Goal: Task Accomplishment & Management: Use online tool/utility

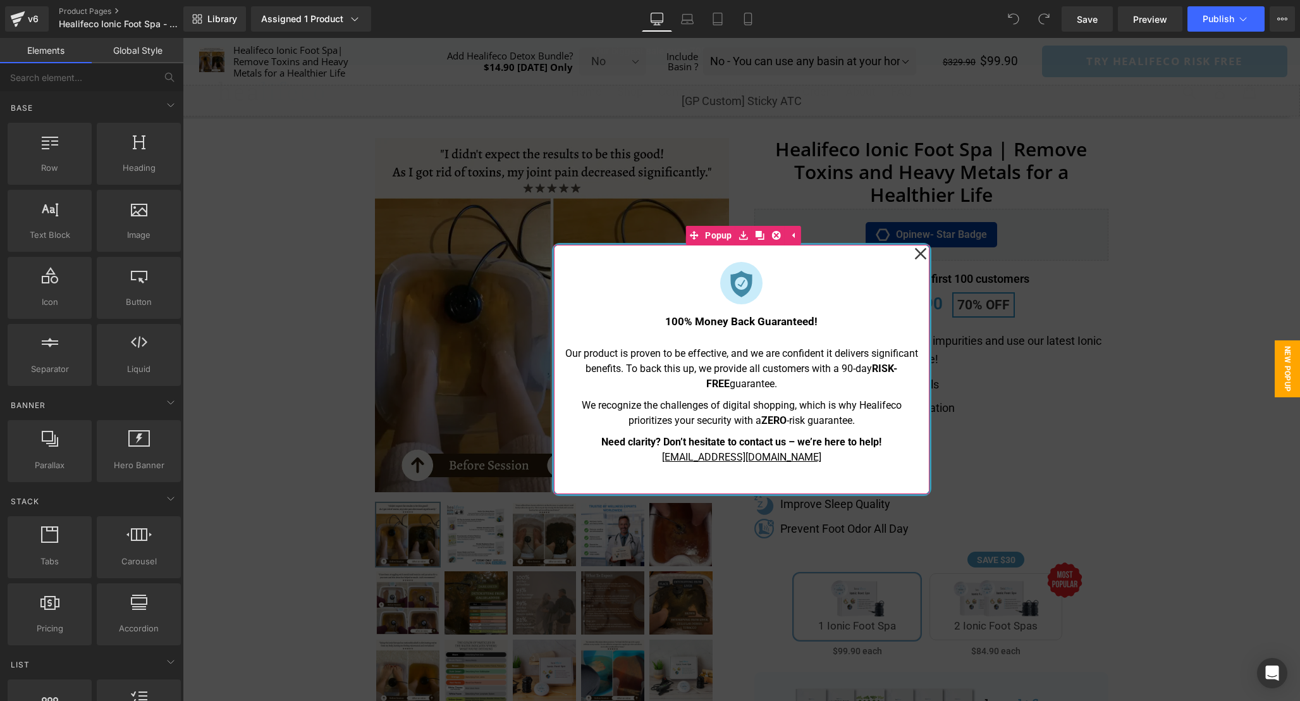
click at [921, 255] on icon at bounding box center [920, 253] width 13 height 63
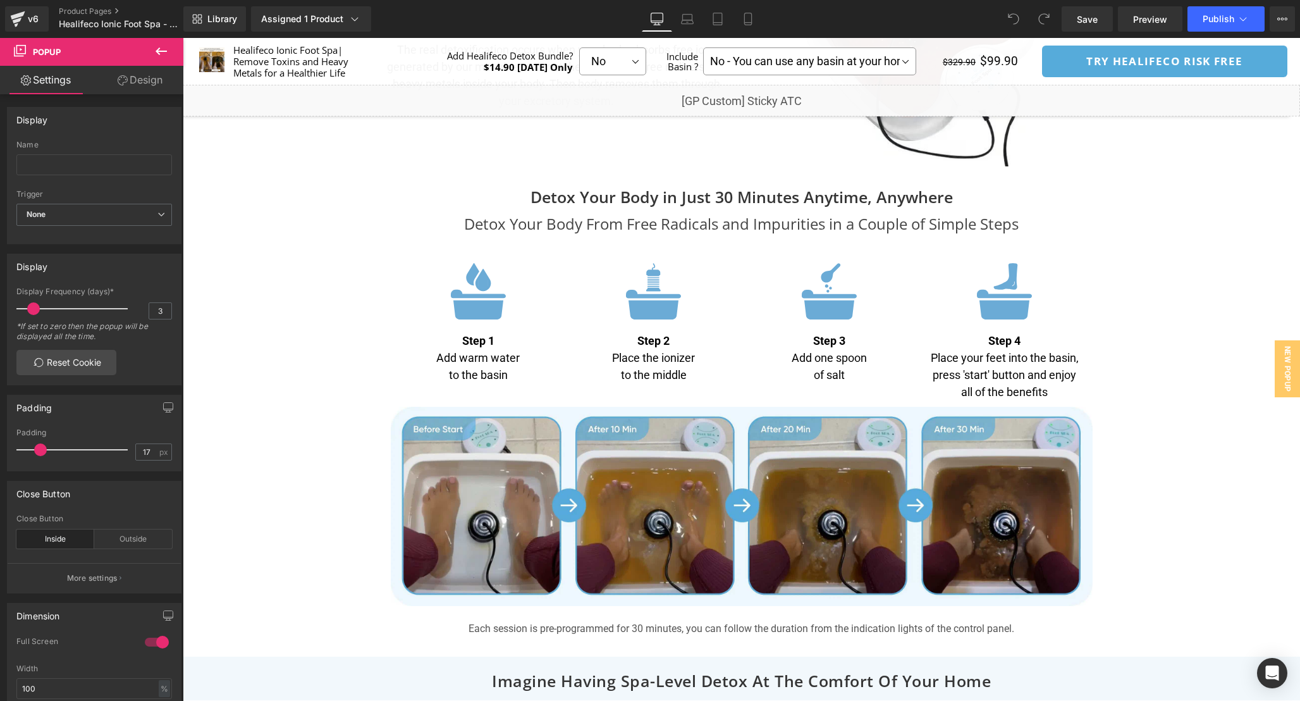
scroll to position [3558, 0]
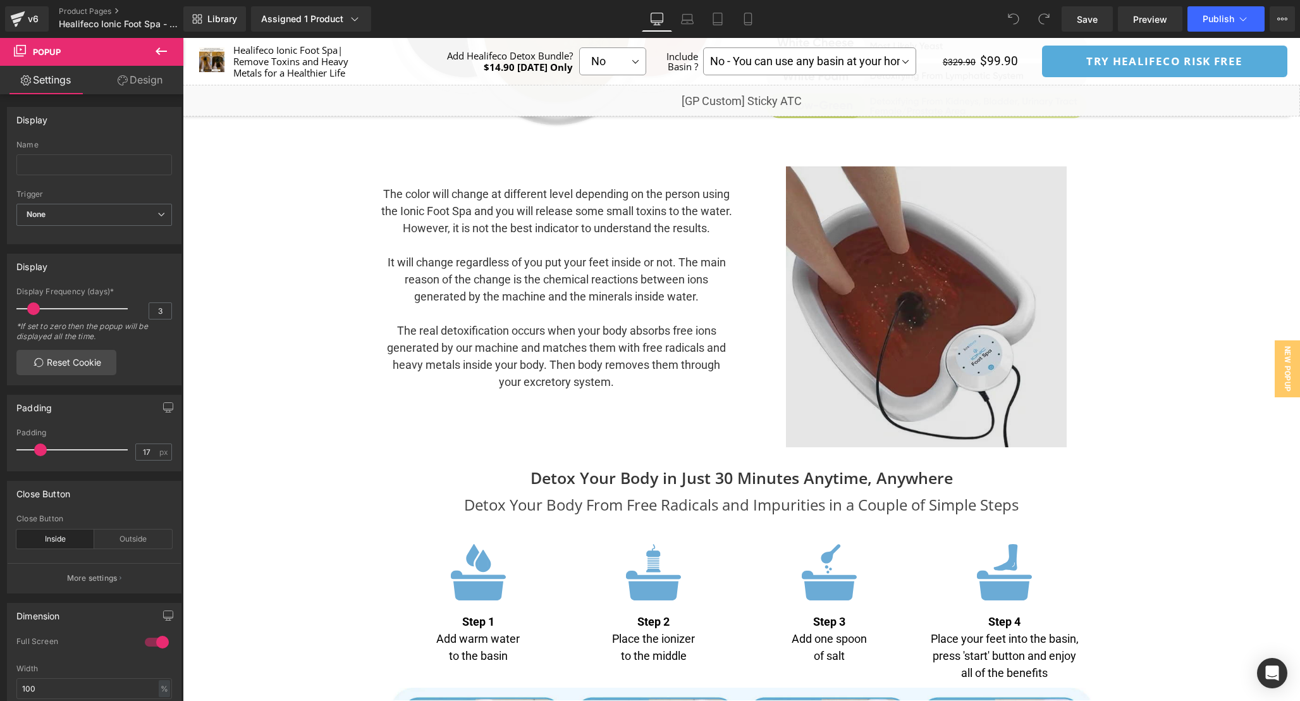
click at [968, 302] on img at bounding box center [926, 306] width 281 height 281
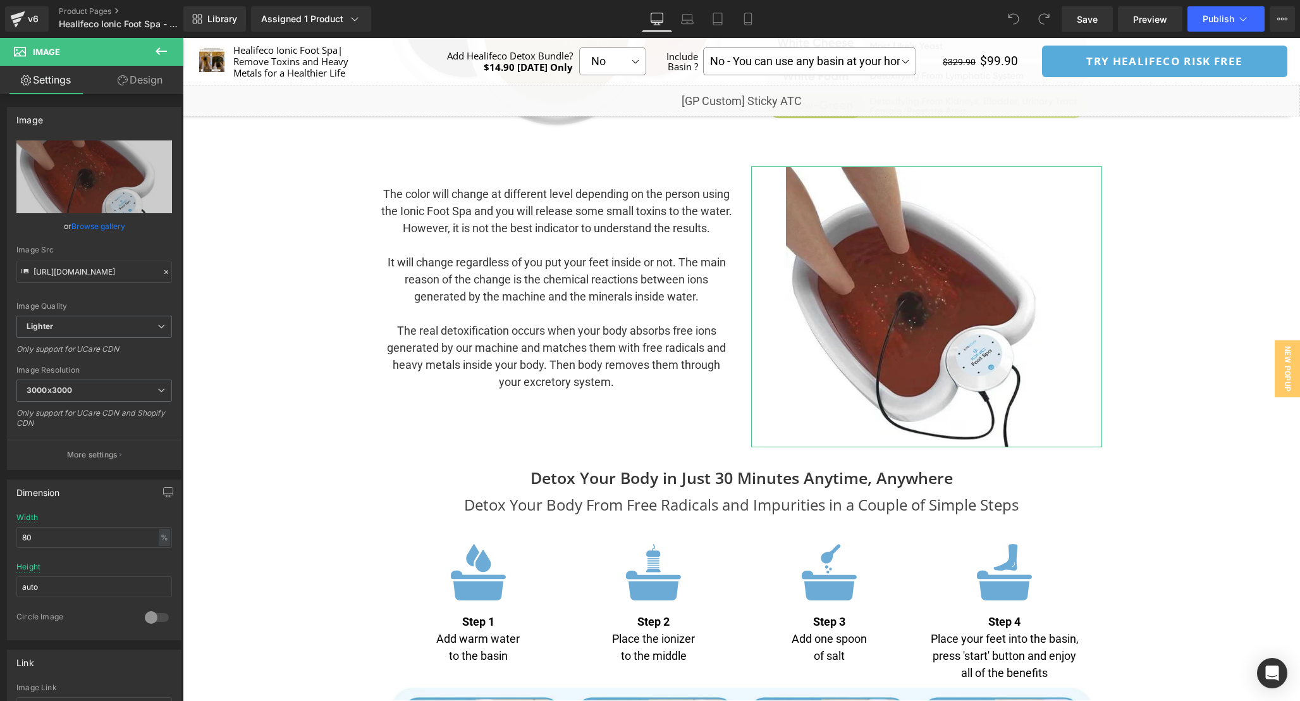
click at [112, 76] on link "Design" at bounding box center [140, 80] width 92 height 28
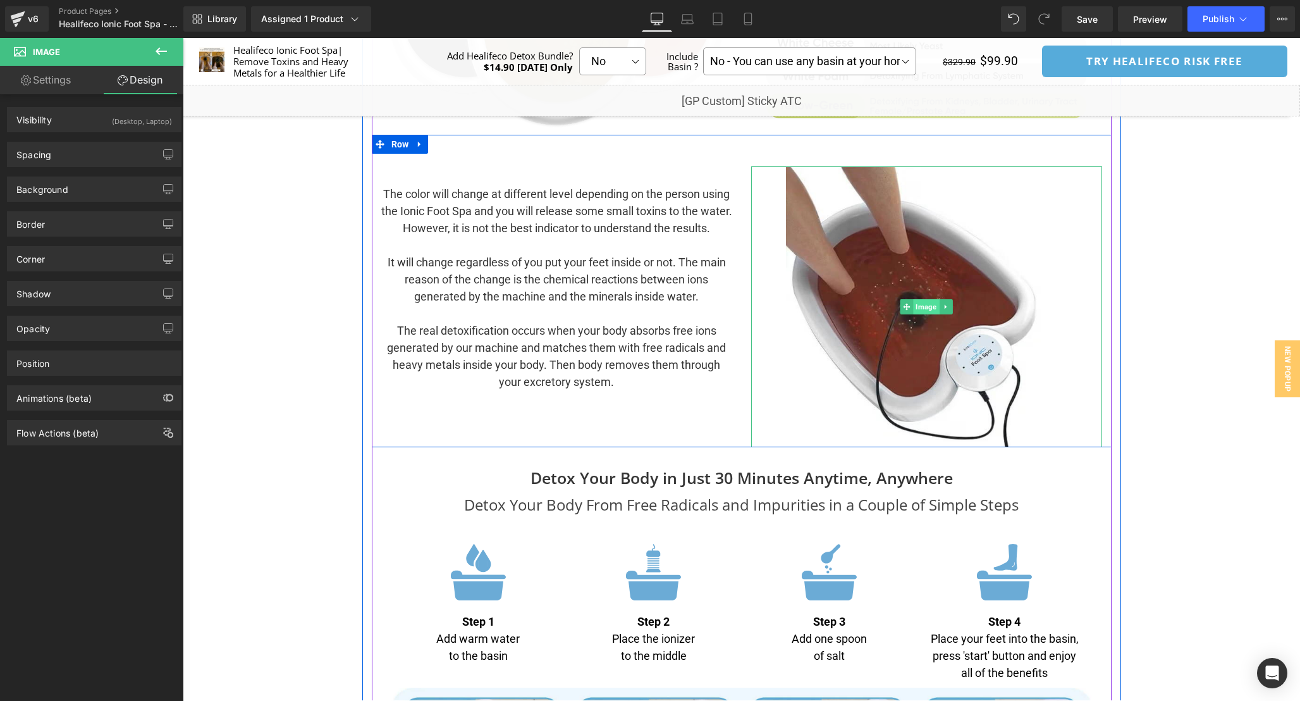
click at [917, 312] on span "Image" at bounding box center [926, 306] width 26 height 15
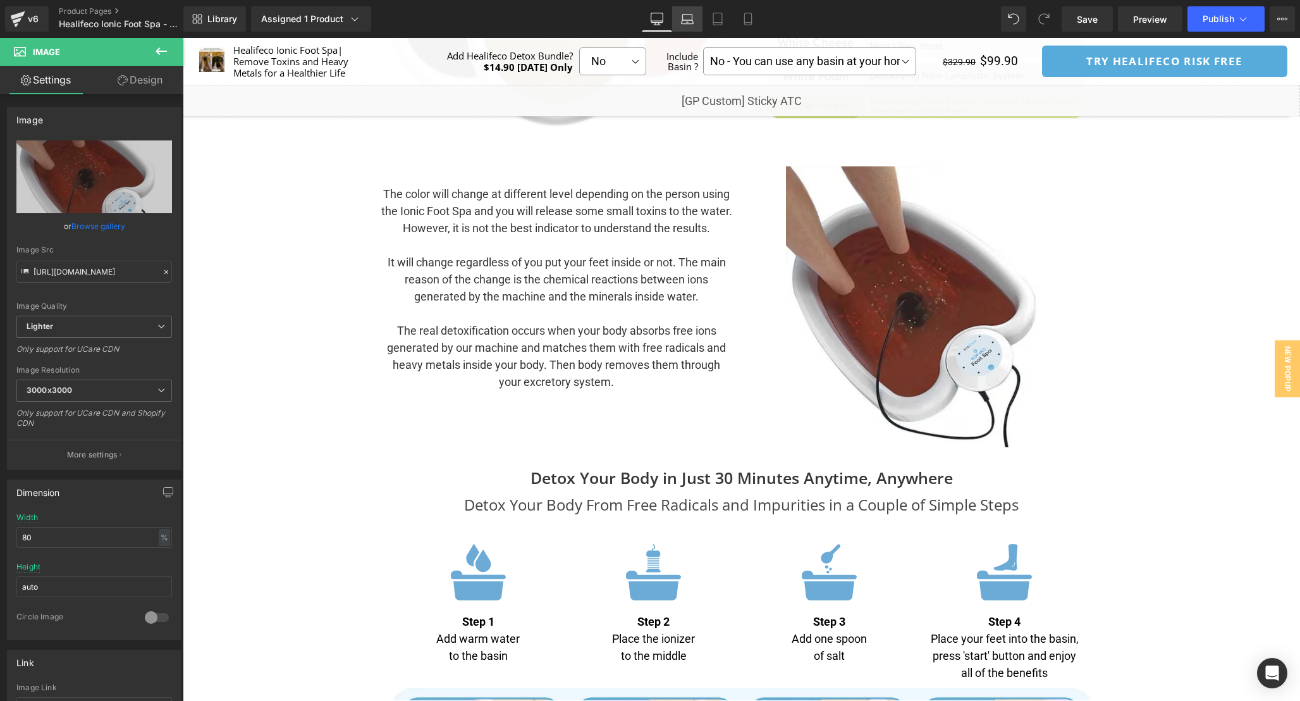
click at [685, 18] on icon at bounding box center [687, 19] width 13 height 13
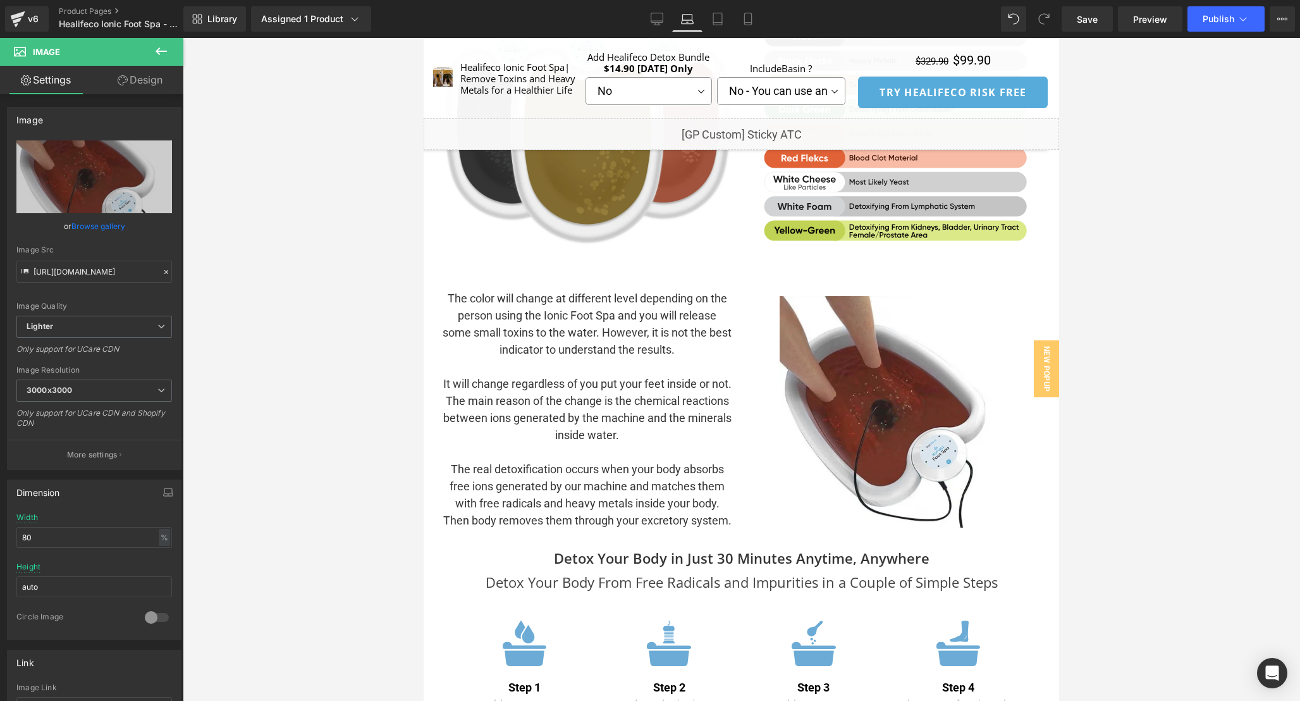
scroll to position [3346, 0]
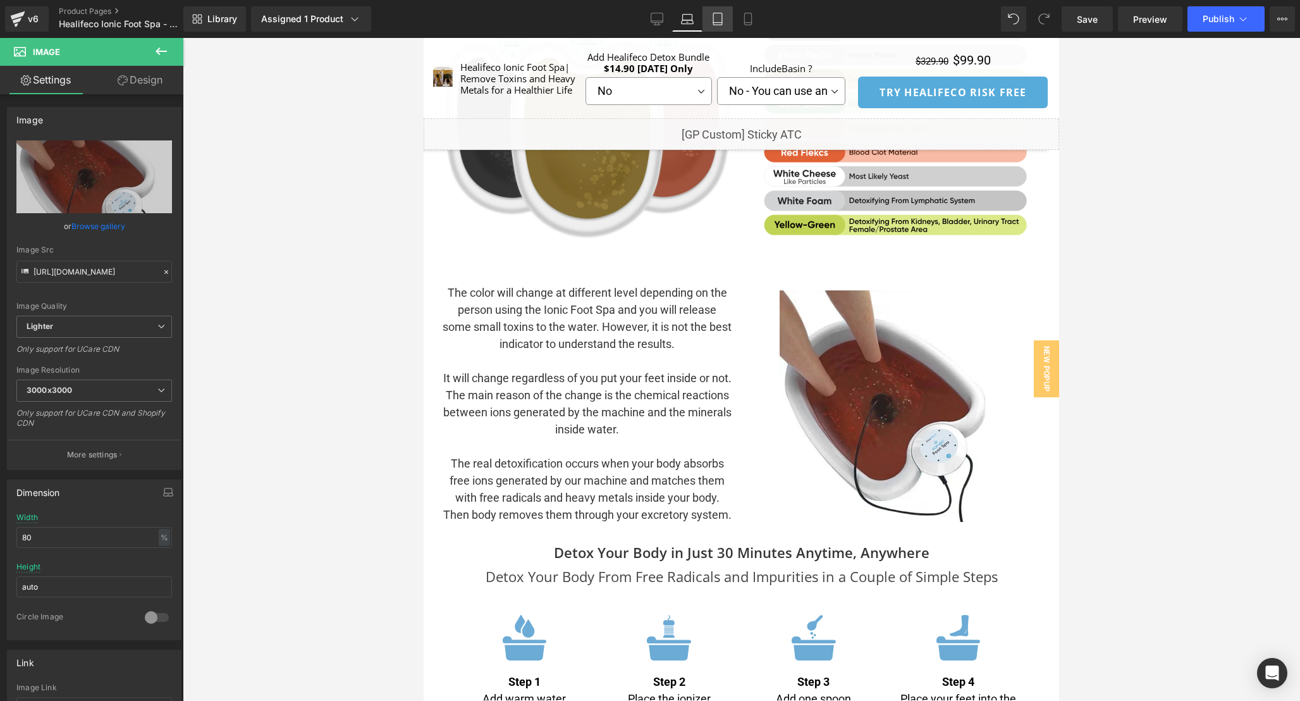
click at [724, 25] on link "Tablet" at bounding box center [717, 18] width 30 height 25
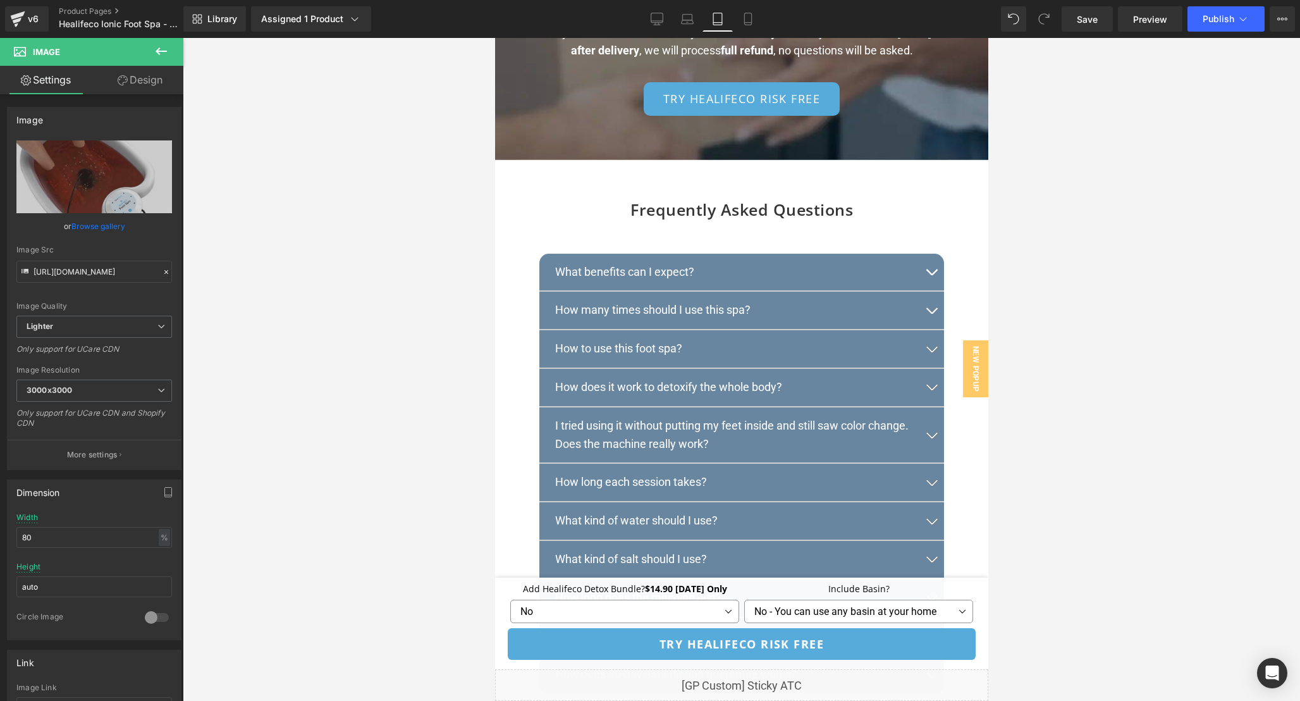
scroll to position [7063, 0]
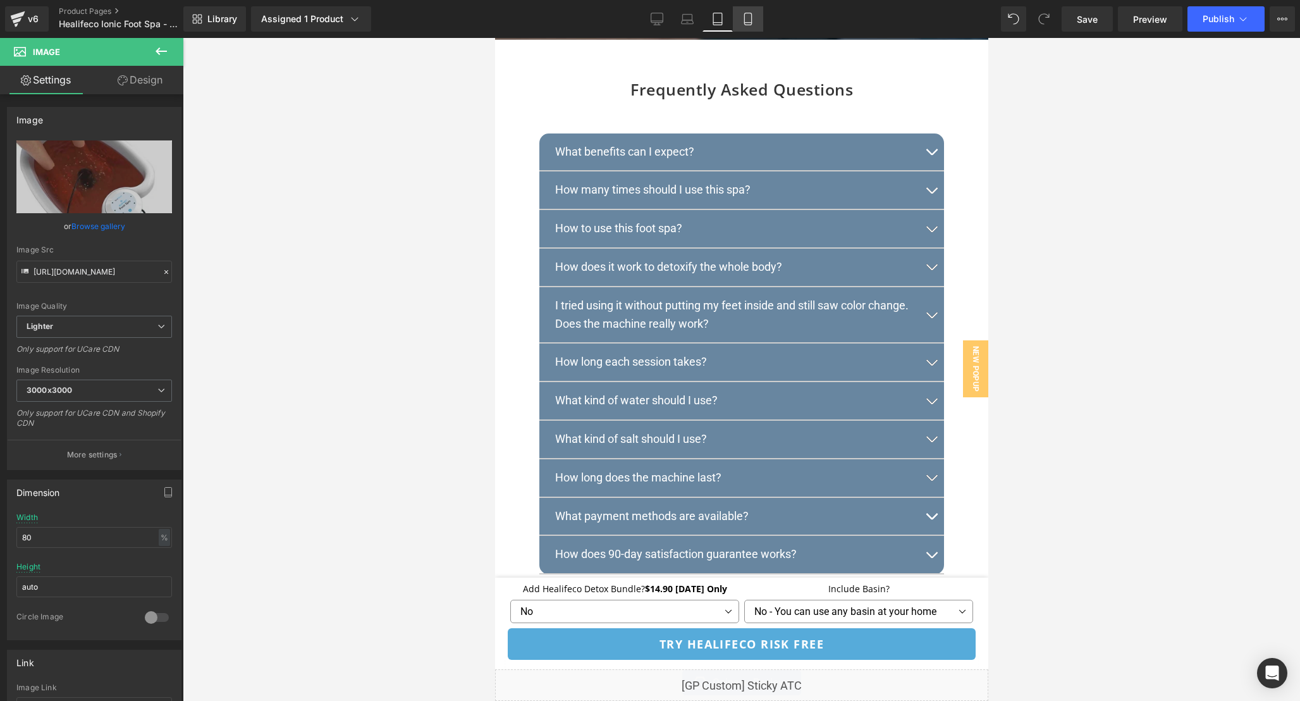
click at [753, 15] on icon at bounding box center [748, 19] width 13 height 13
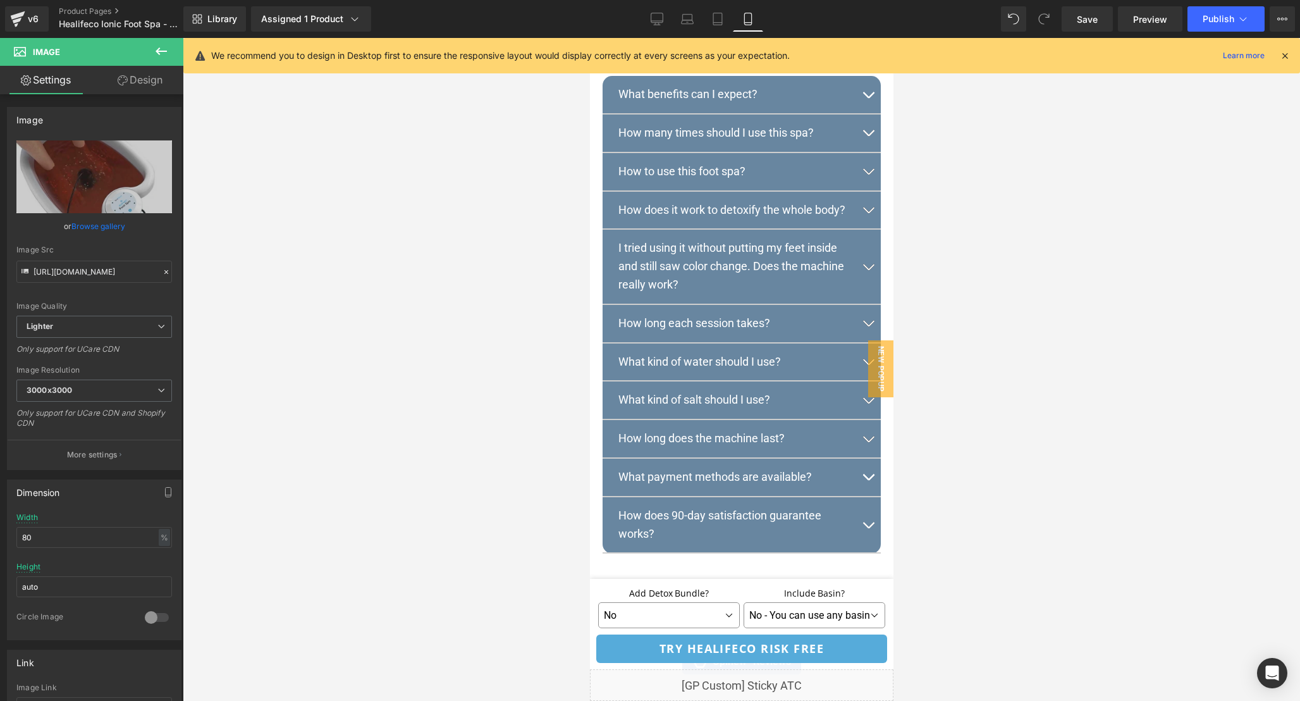
scroll to position [8482, 0]
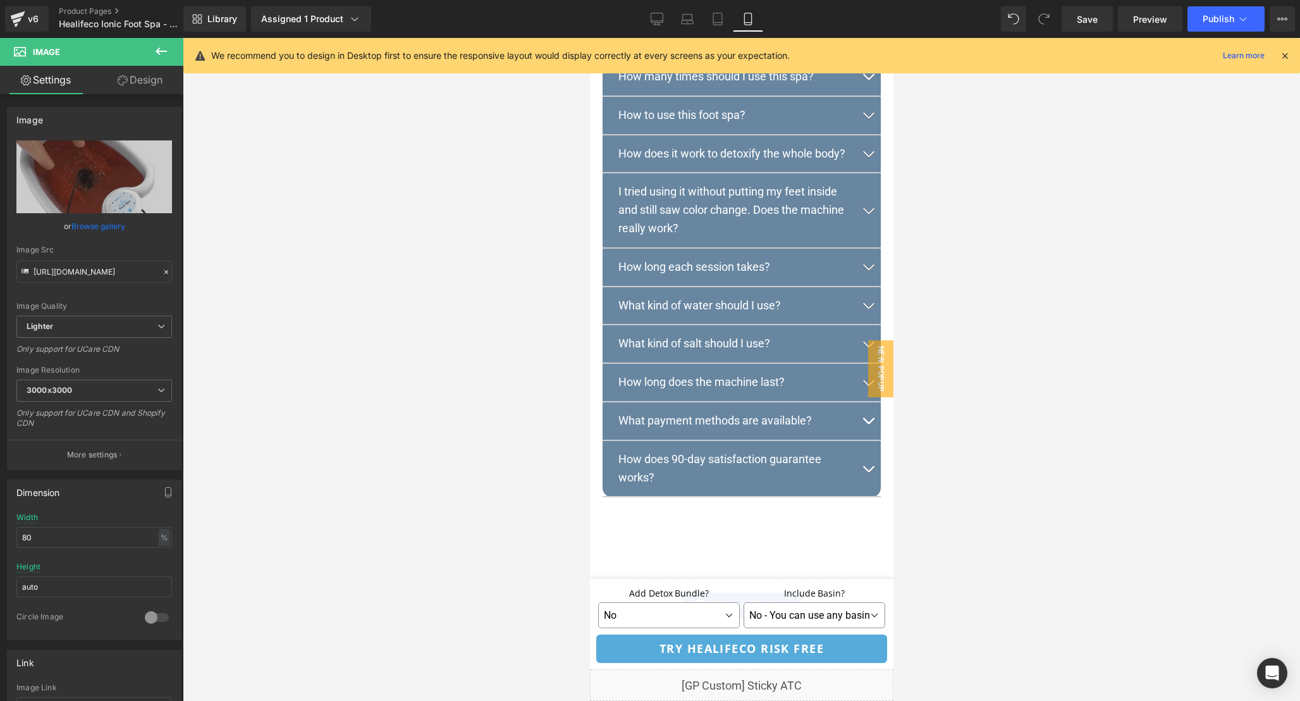
click at [1285, 57] on icon at bounding box center [1284, 55] width 11 height 11
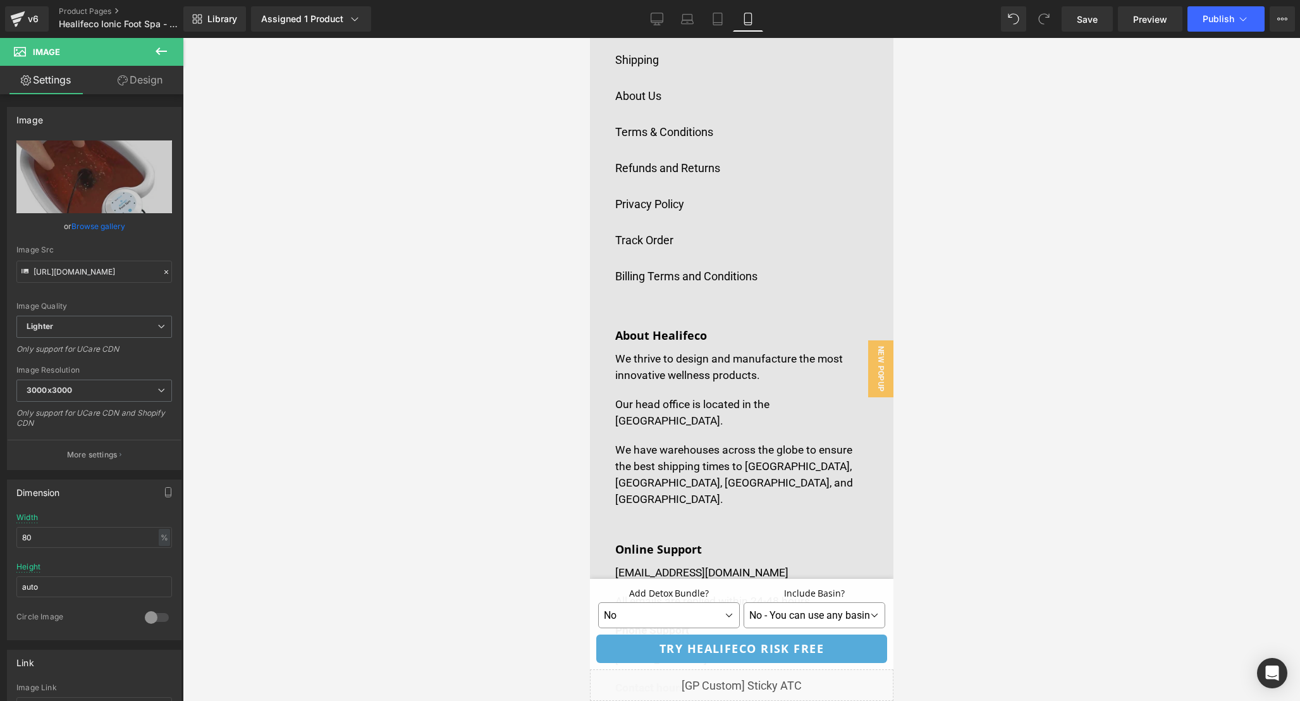
scroll to position [9764, 0]
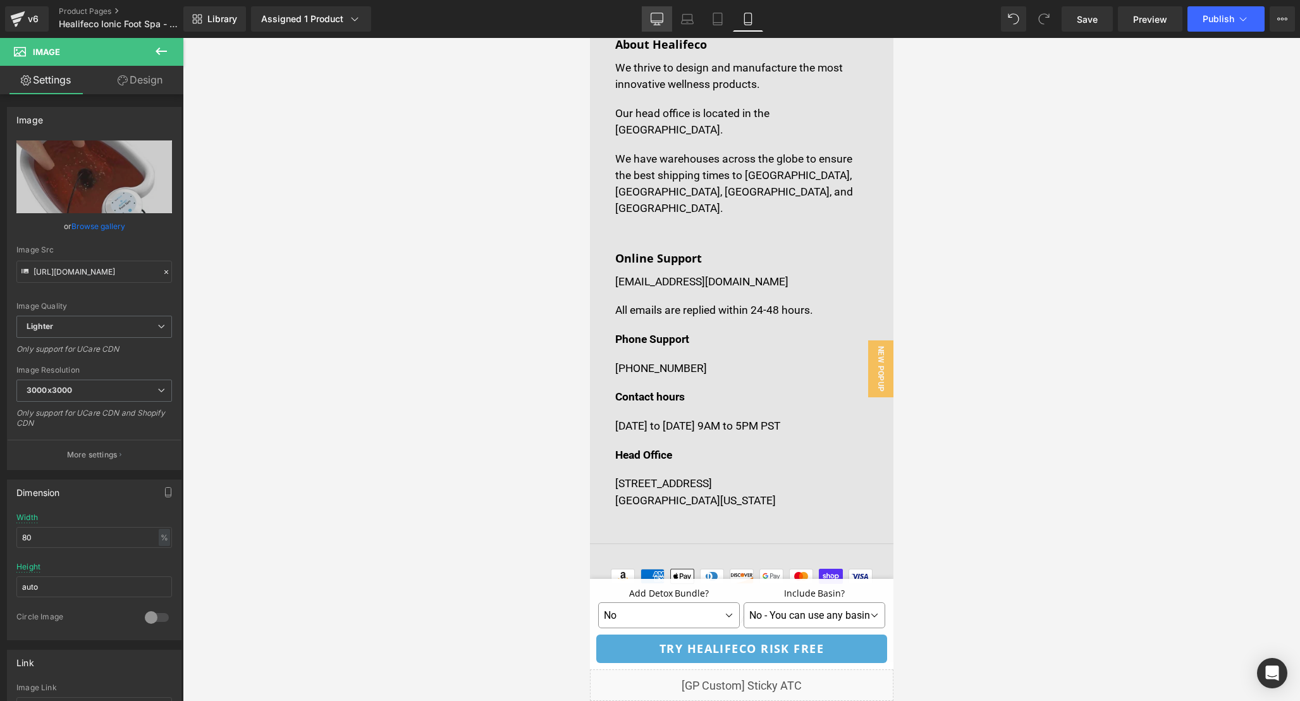
click at [662, 13] on icon at bounding box center [657, 19] width 13 height 13
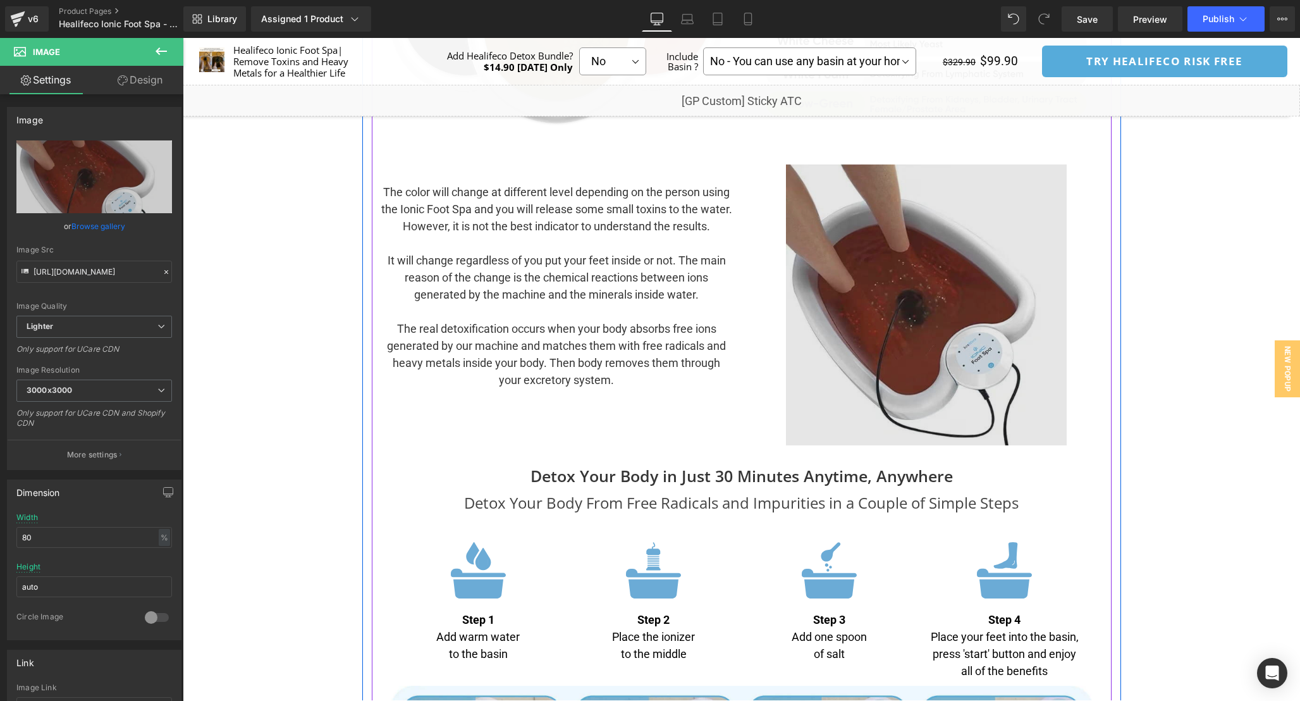
scroll to position [3572, 0]
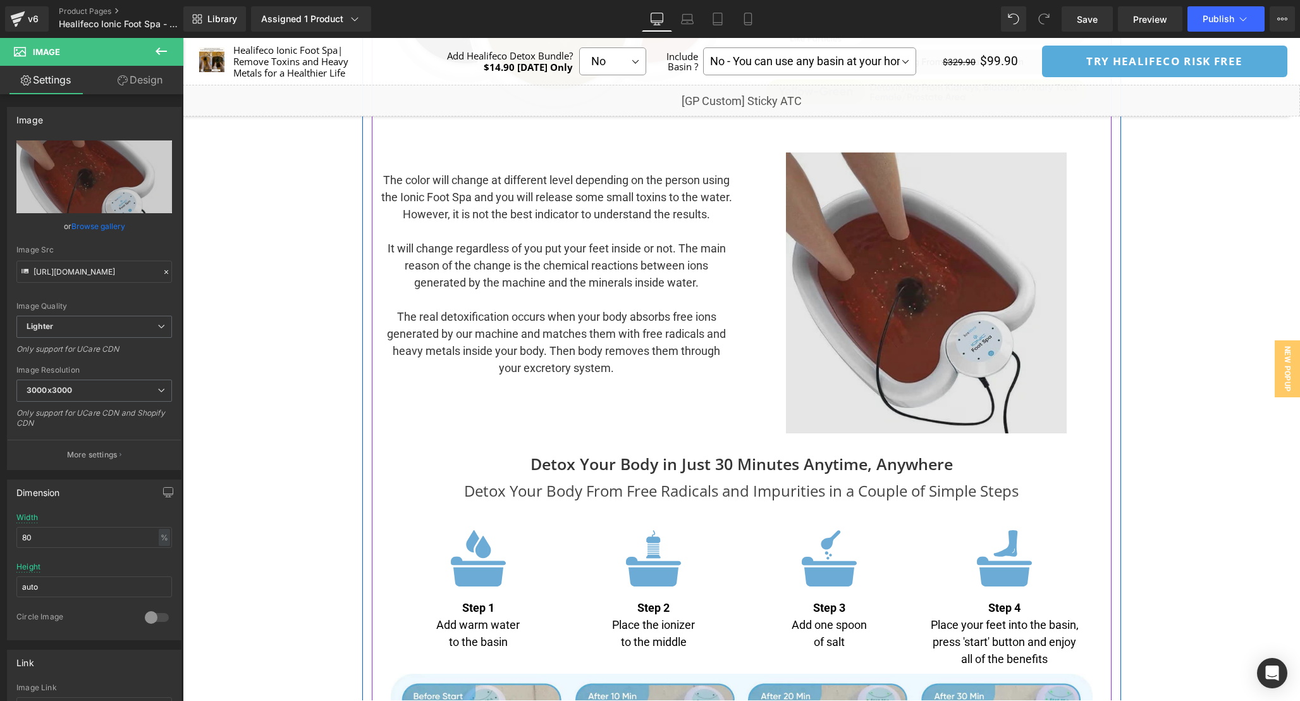
click at [933, 281] on img at bounding box center [926, 292] width 281 height 281
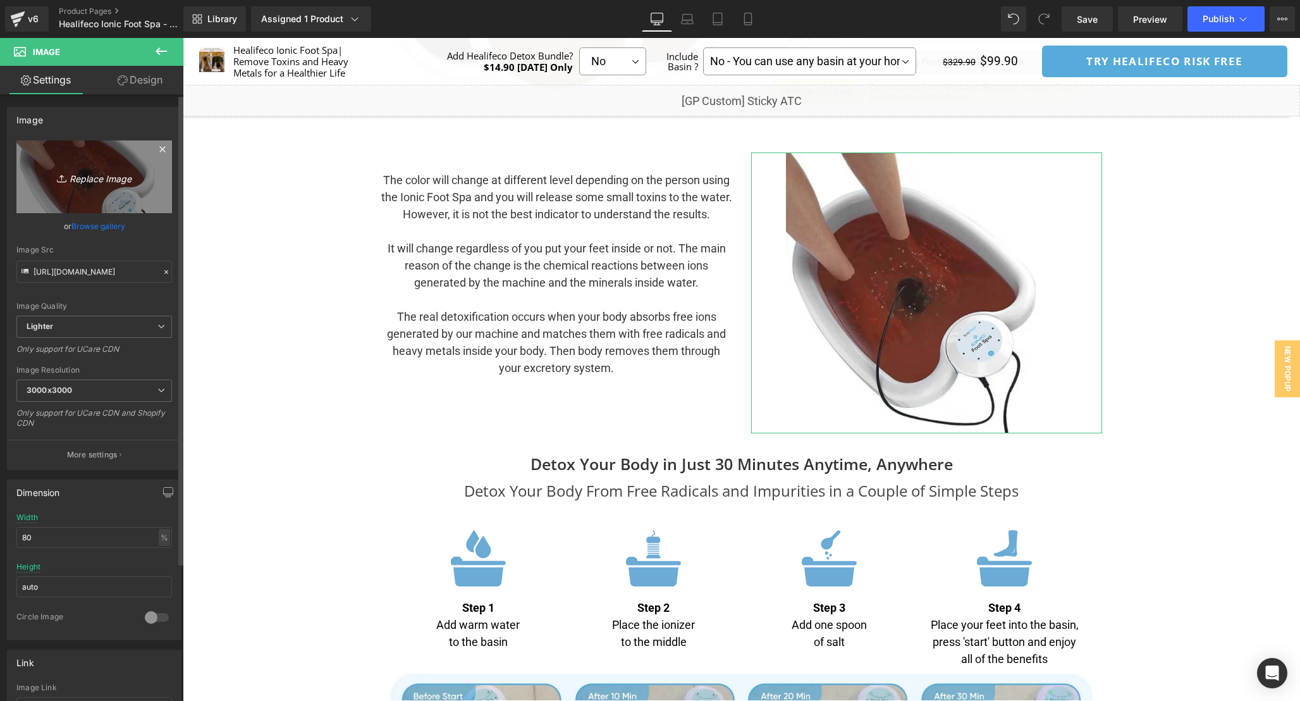
click at [92, 179] on icon "Replace Image" at bounding box center [94, 177] width 101 height 16
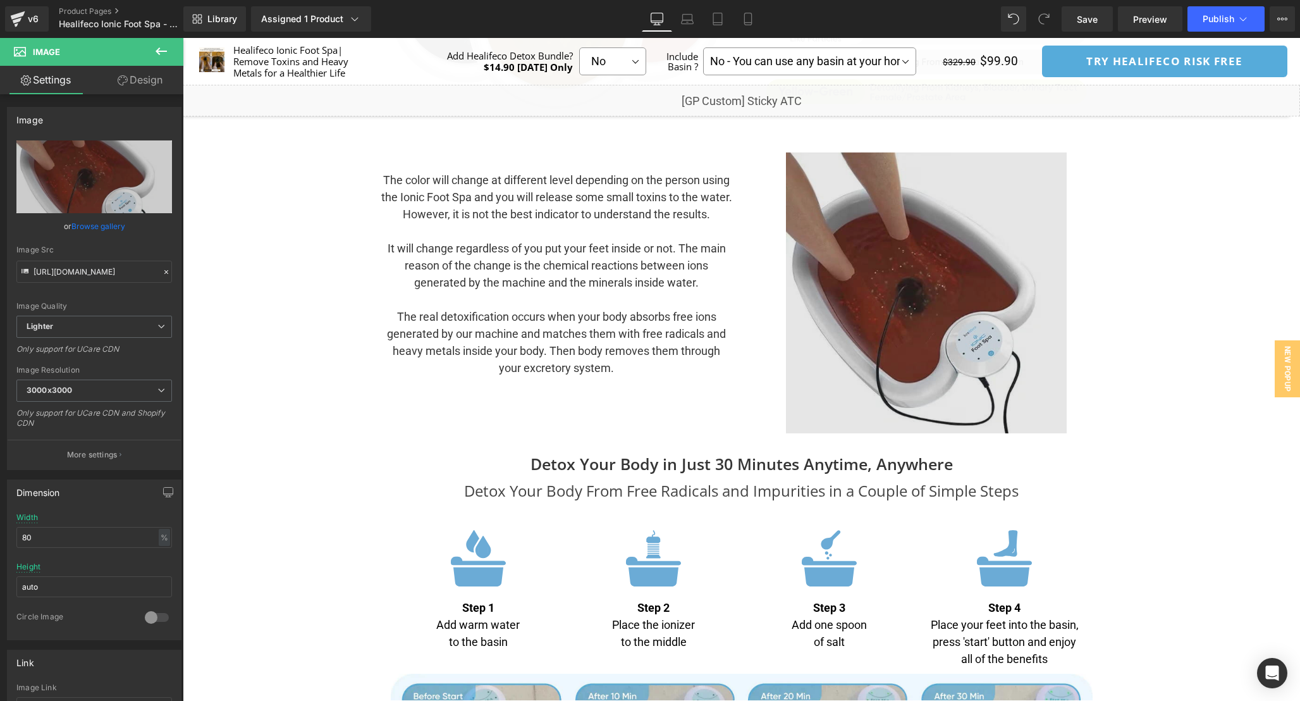
type input "C:\fakepath\basin_prpgv3.webp"
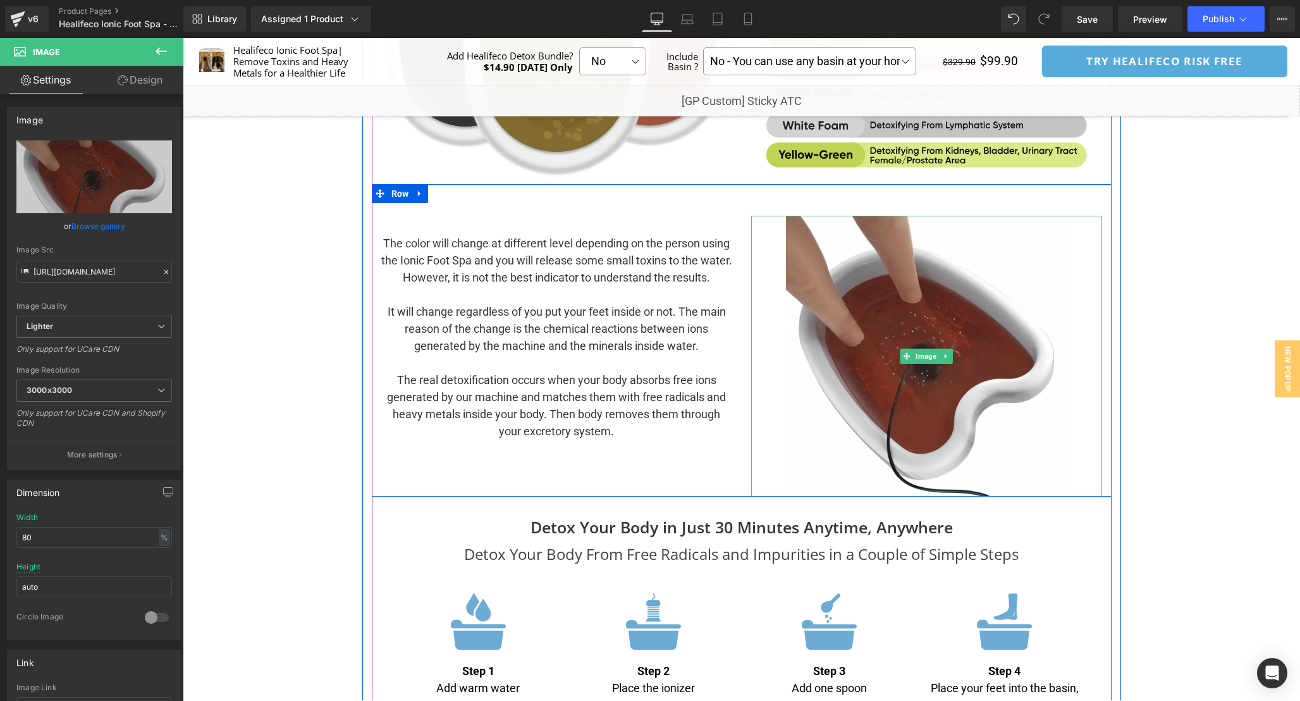
scroll to position [3507, 0]
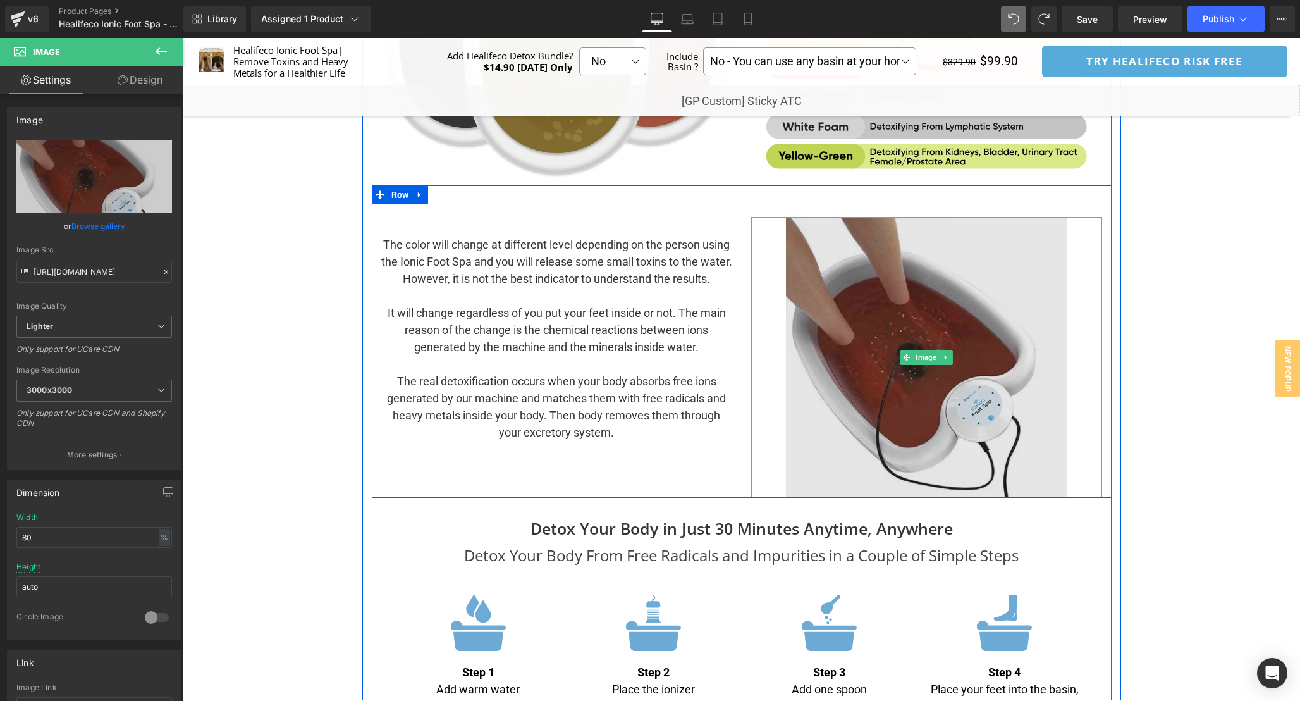
click at [917, 436] on img at bounding box center [926, 357] width 281 height 281
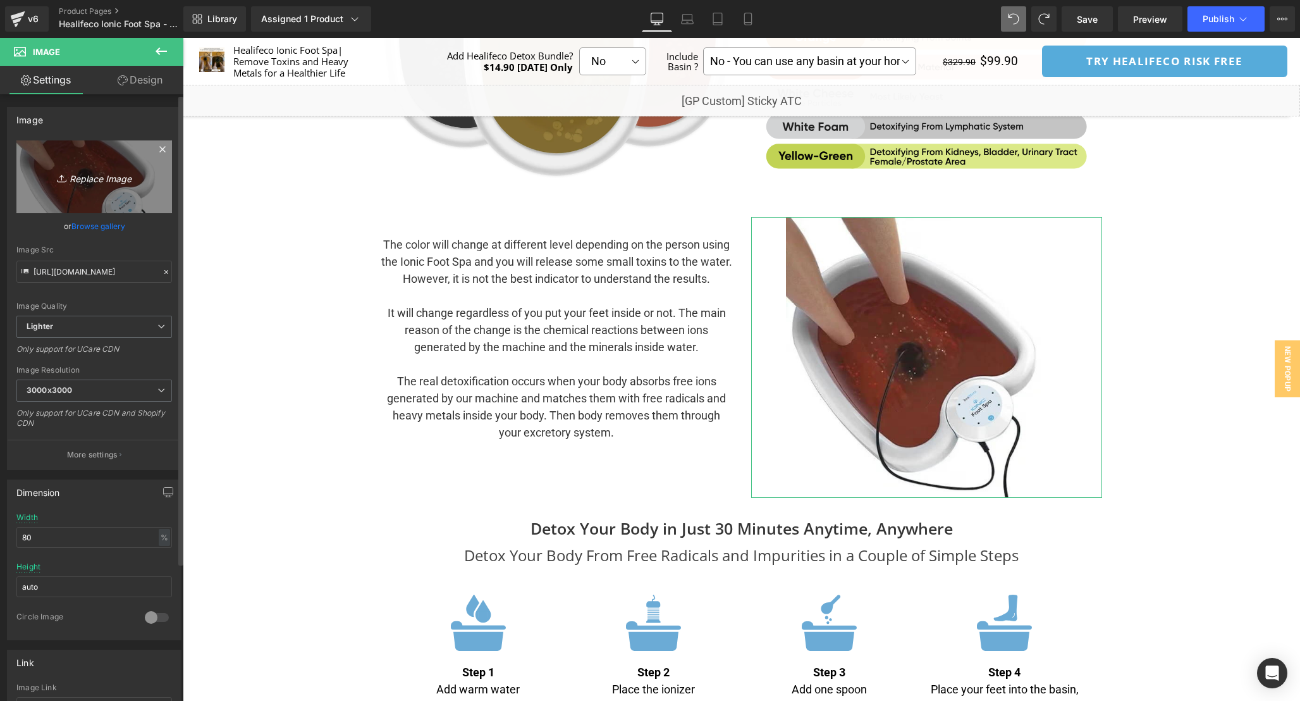
click at [75, 175] on icon "Replace Image" at bounding box center [94, 177] width 101 height 16
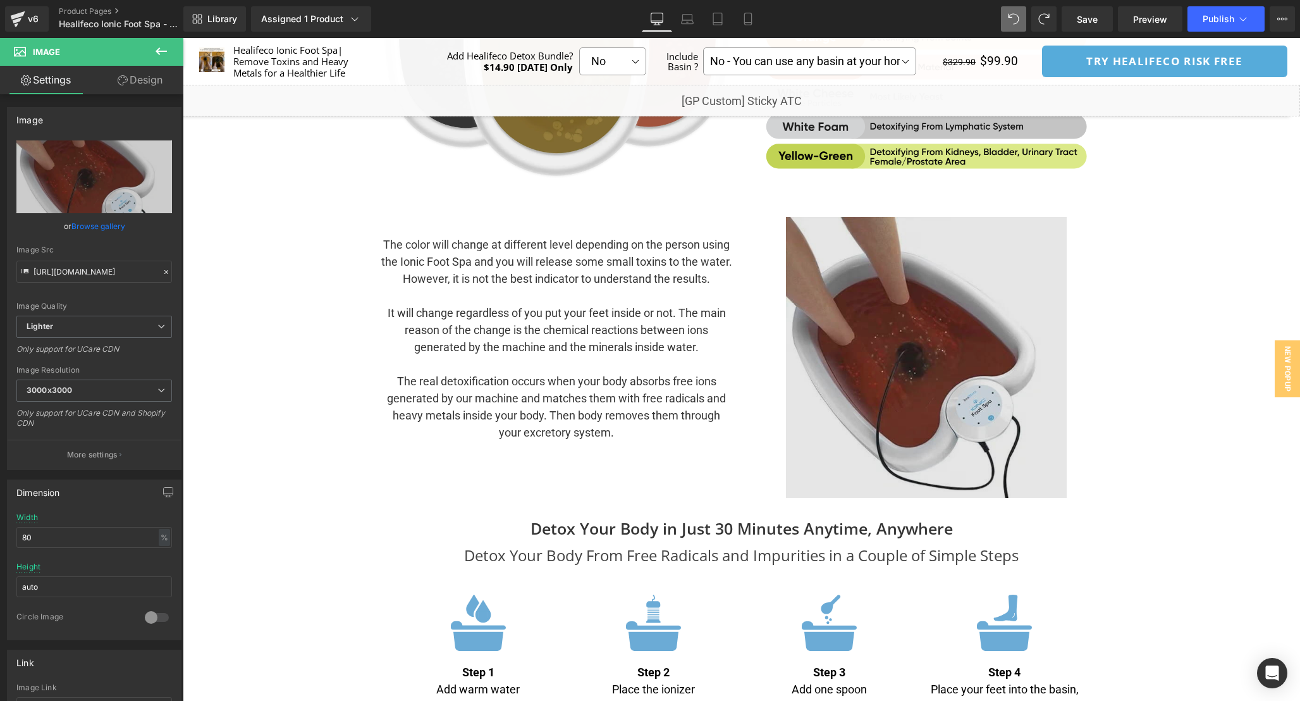
type input "C:\fakepath\basin_prpgv4.webp"
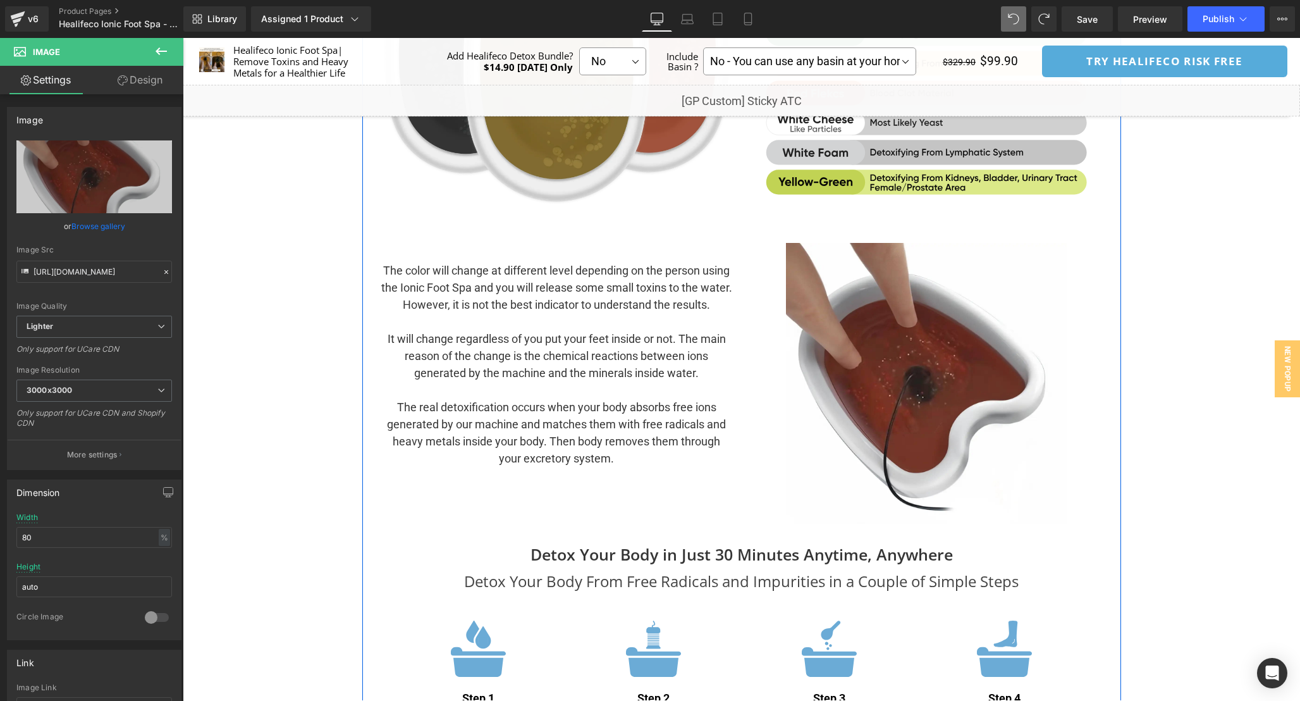
scroll to position [3477, 0]
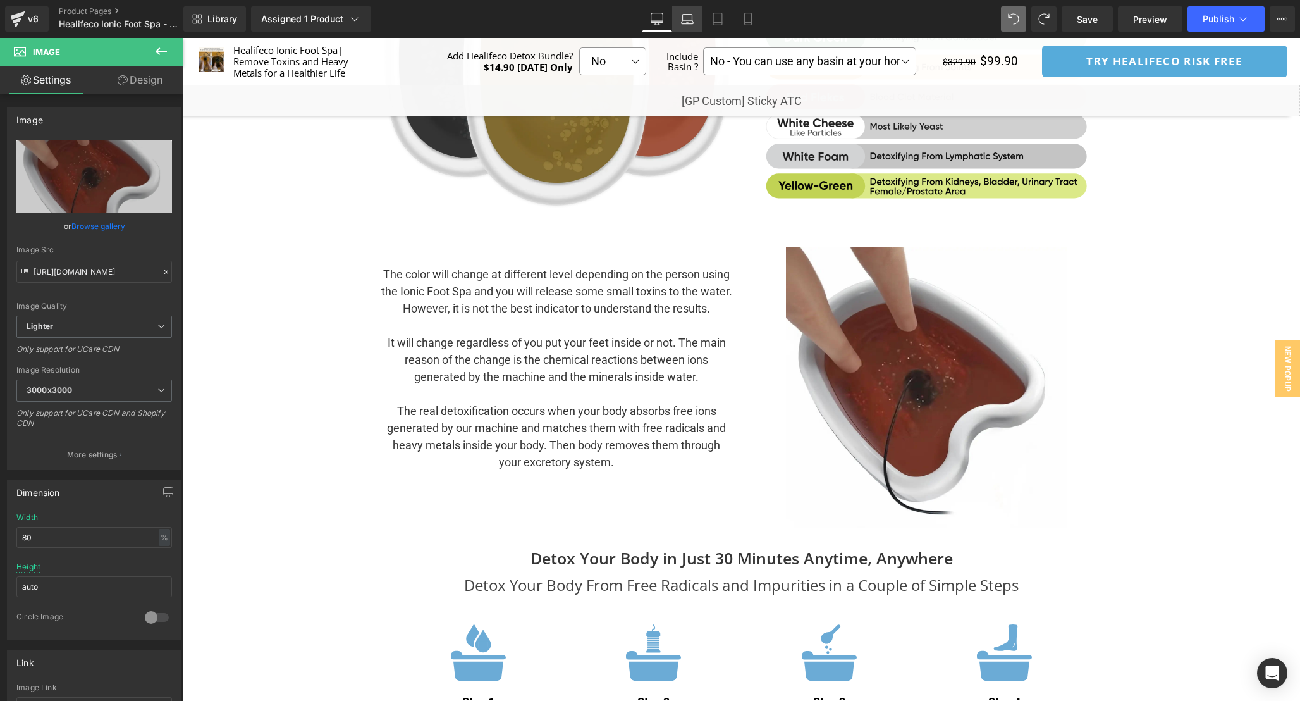
click at [695, 26] on link "Laptop" at bounding box center [687, 18] width 30 height 25
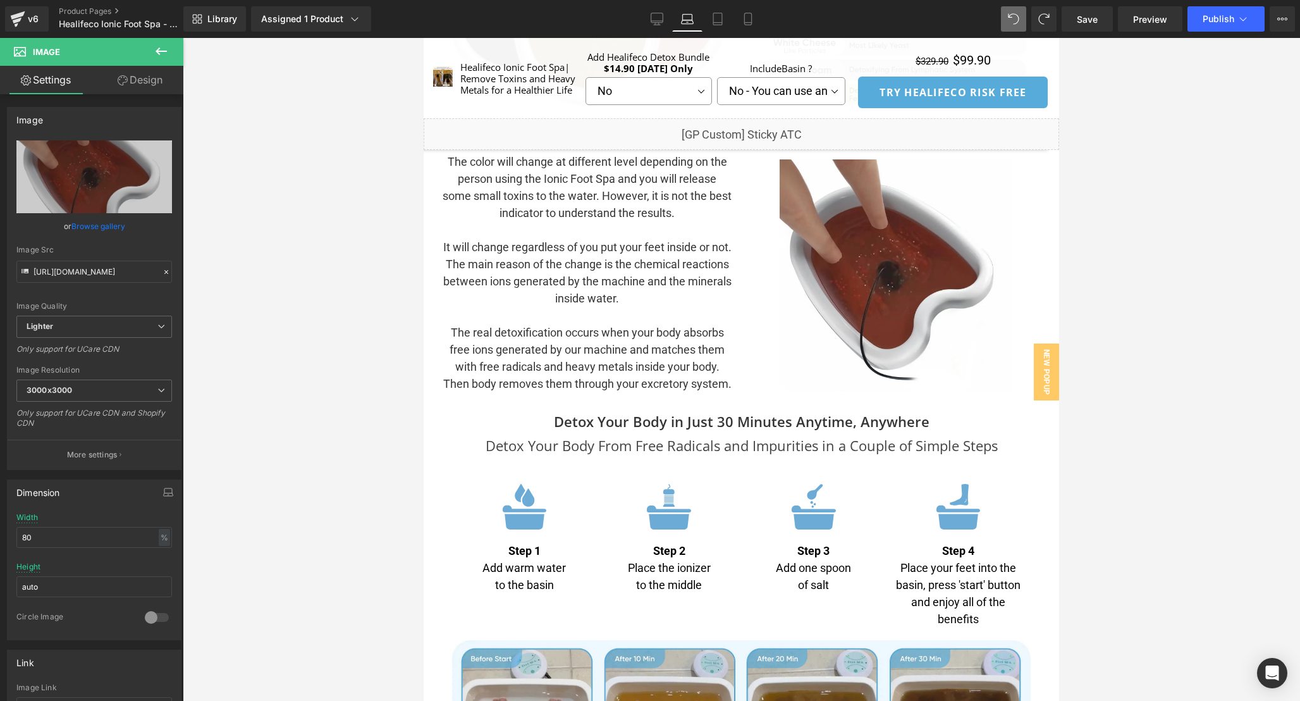
scroll to position [3358, 0]
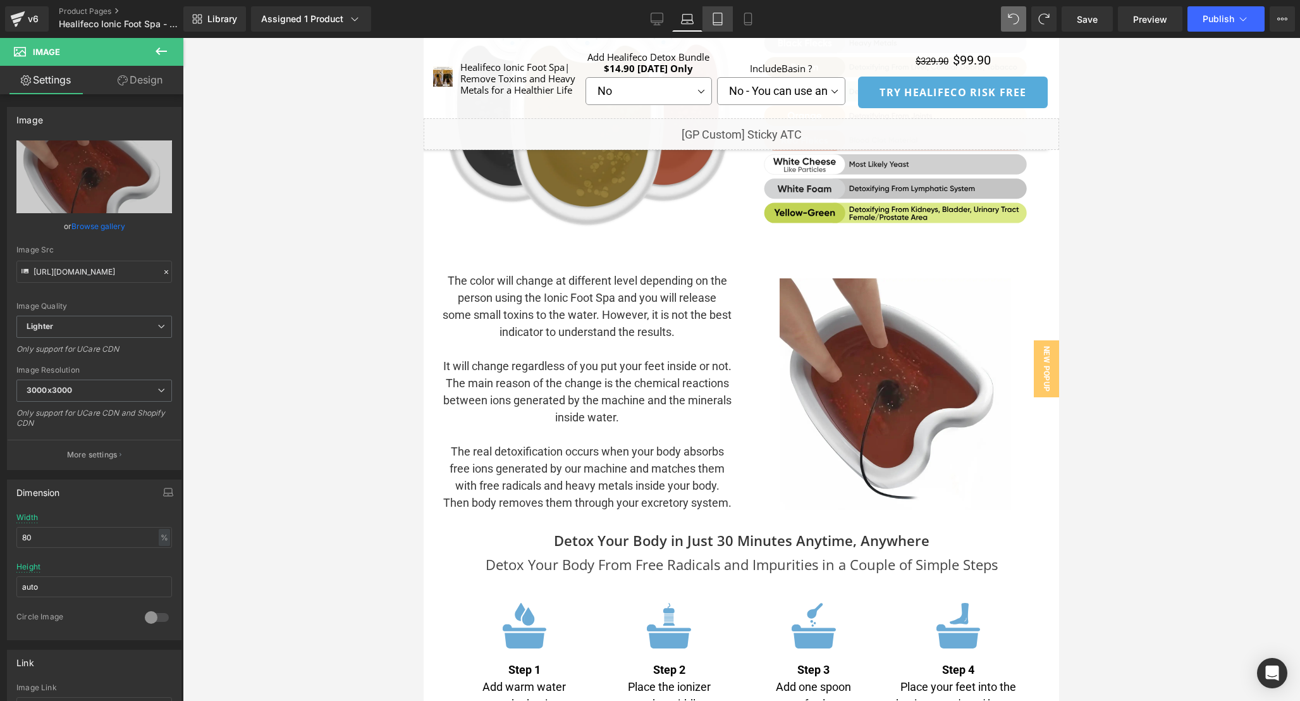
click at [721, 20] on icon at bounding box center [717, 19] width 13 height 13
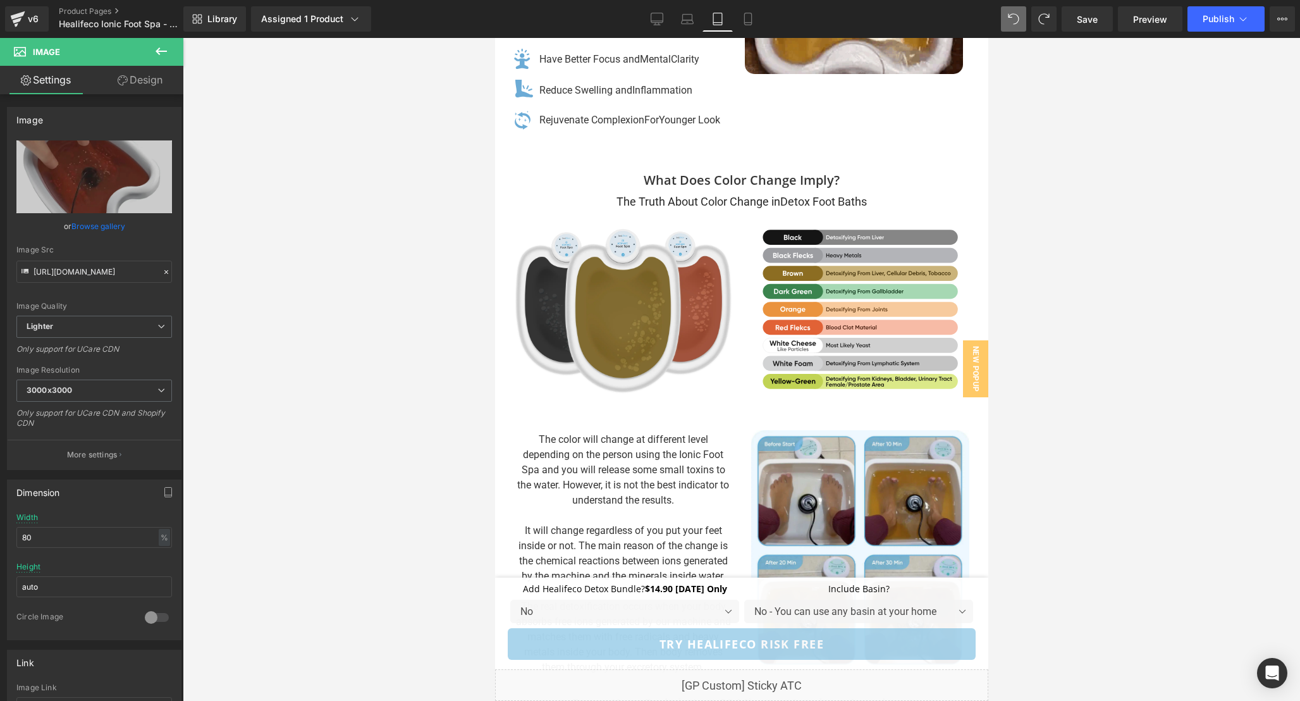
scroll to position [0, 0]
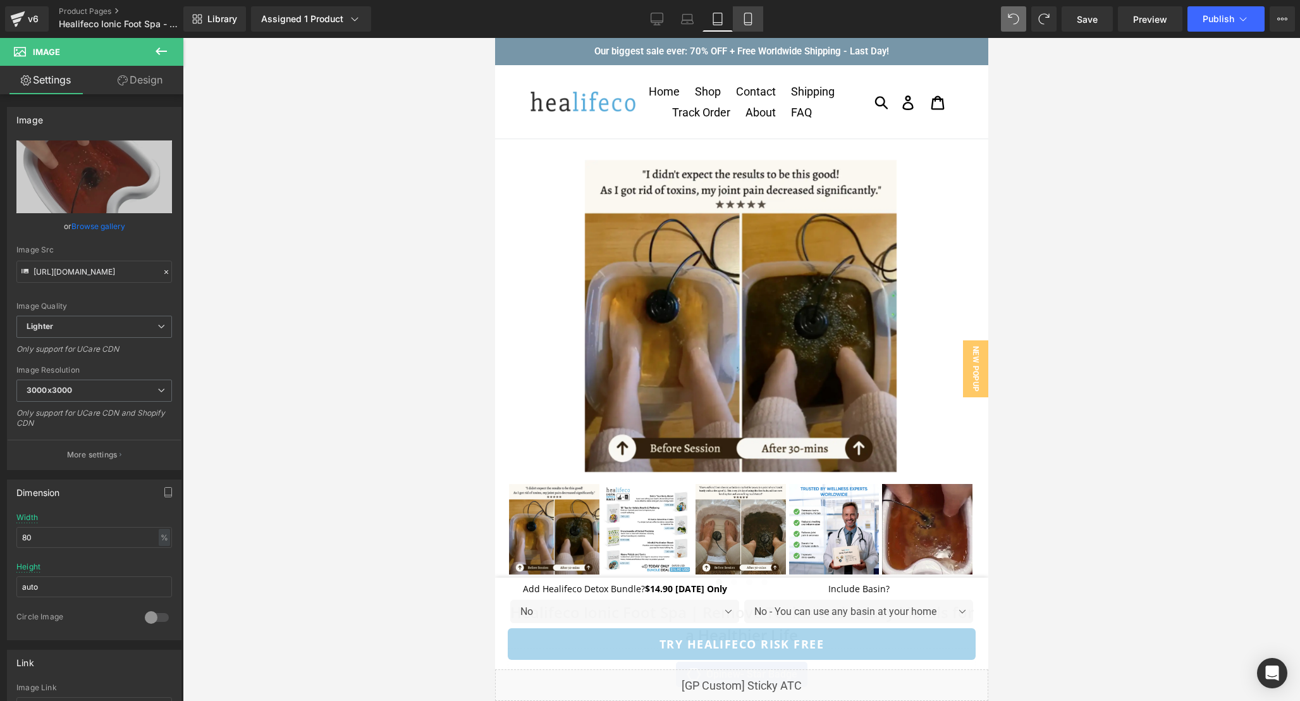
click at [747, 20] on icon at bounding box center [748, 19] width 13 height 13
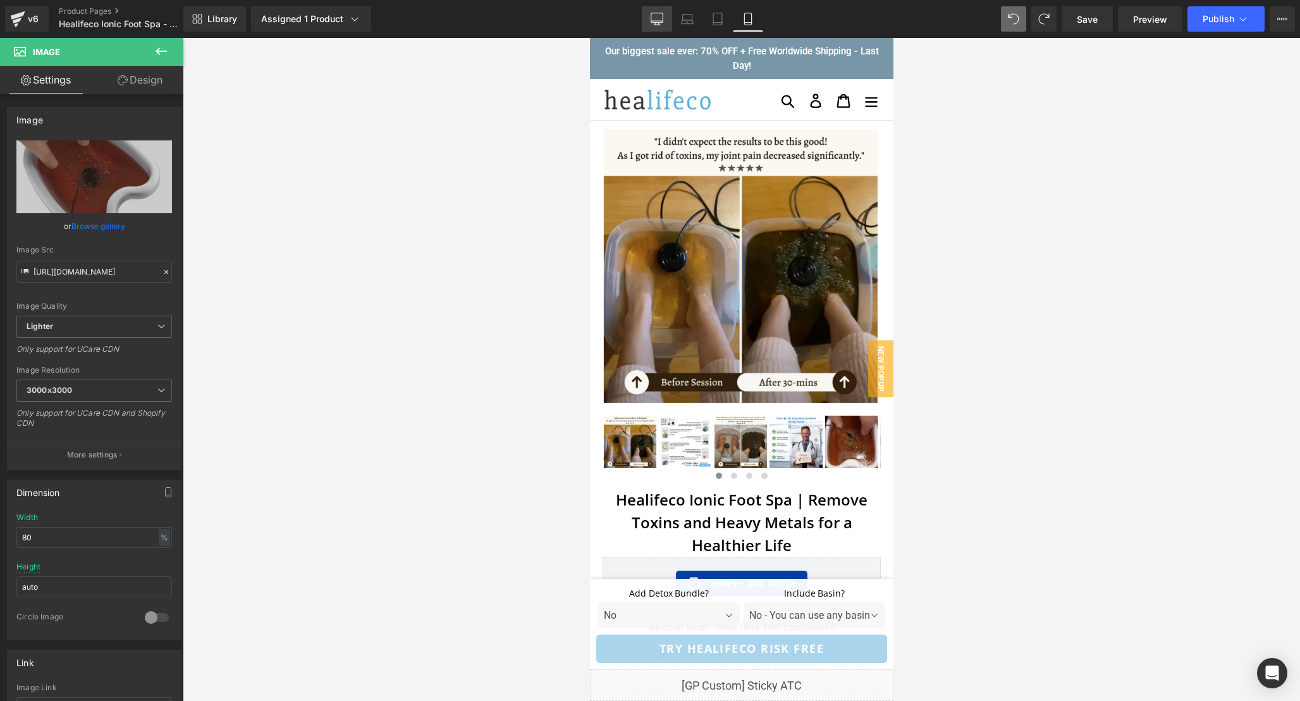
click at [647, 20] on link "Desktop" at bounding box center [657, 18] width 30 height 25
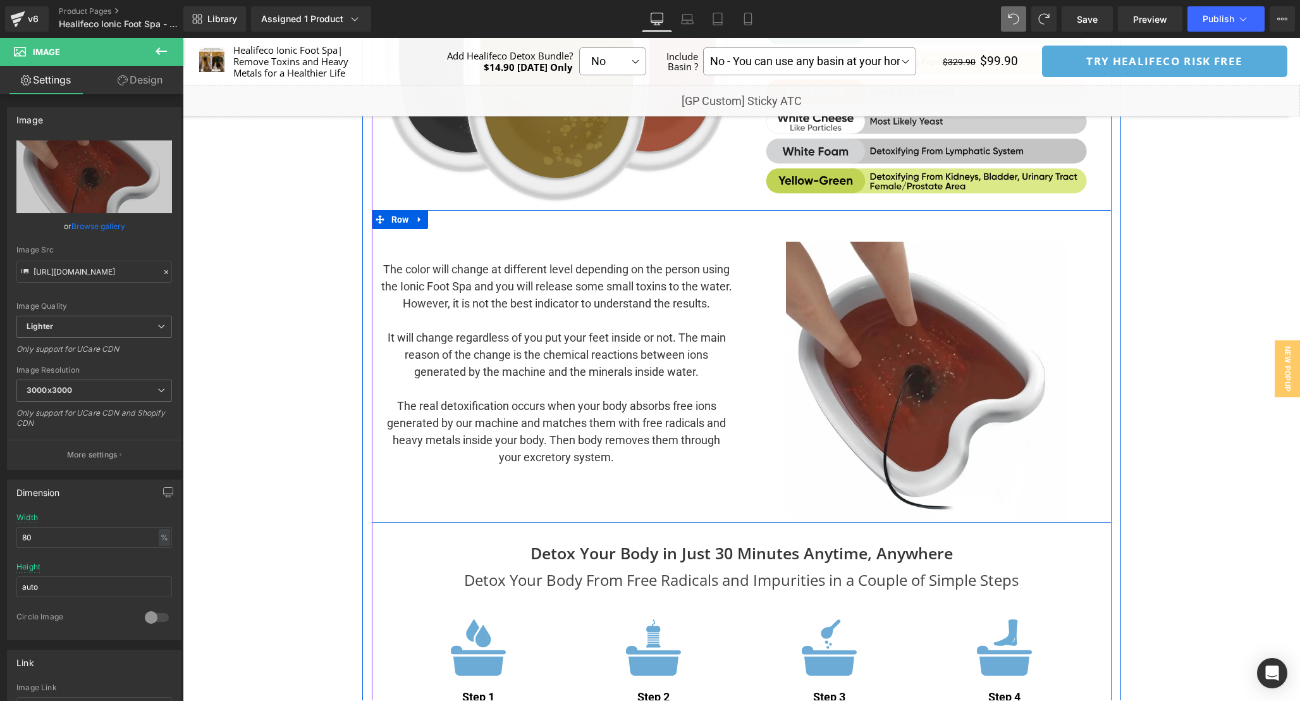
scroll to position [3469, 0]
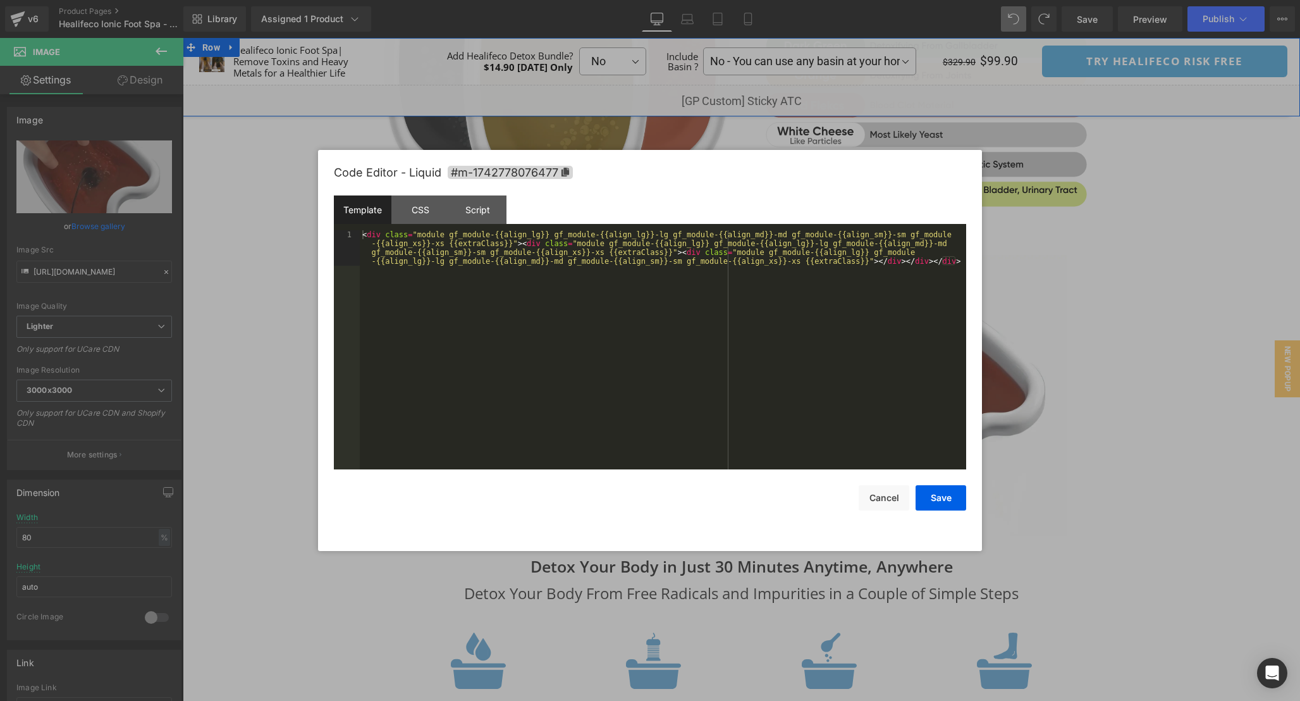
click at [755, 96] on div "Liquid" at bounding box center [741, 101] width 1117 height 32
click at [668, 325] on div "< div class = "module gf_module-{{align_lg}} gf_module-{{align_lg}}-lg gf_modul…" at bounding box center [663, 385] width 606 height 310
click at [419, 210] on div "CSS" at bounding box center [420, 209] width 58 height 28
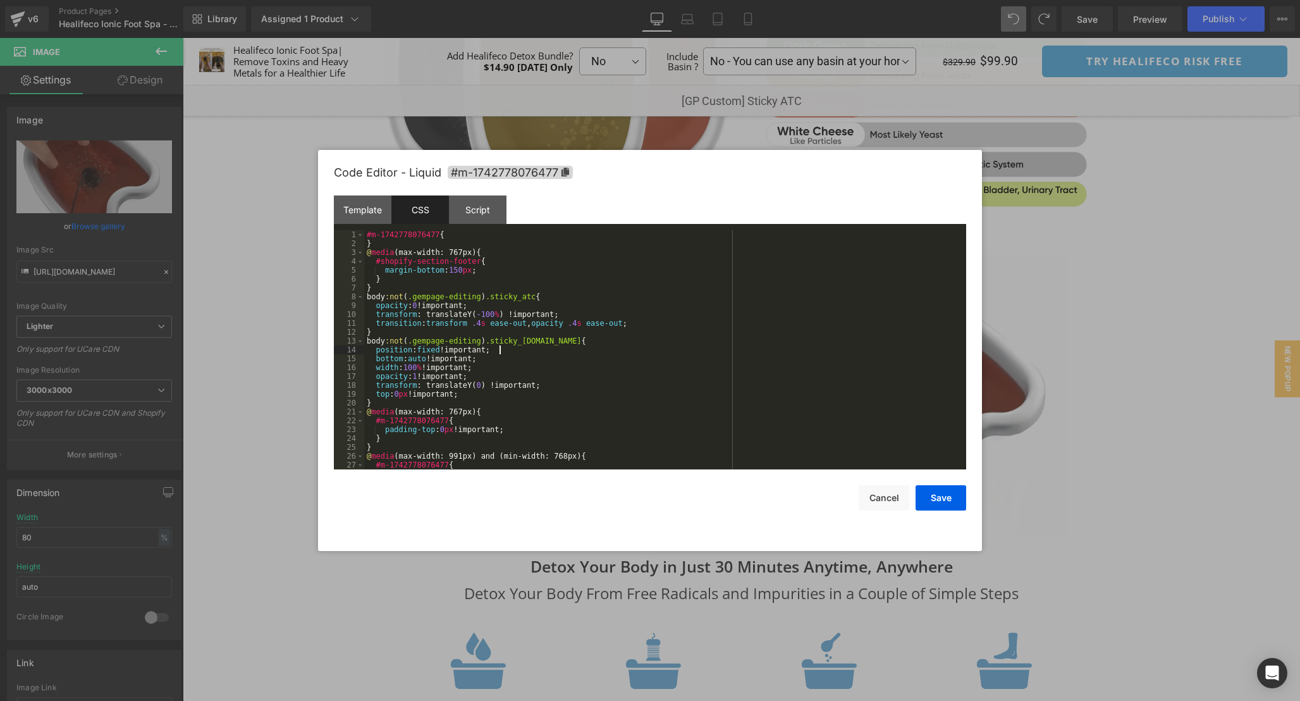
click at [683, 350] on div "#m-1742778076477 { } @ media (max-width: 767px) { #shopify-section-footer { mar…" at bounding box center [662, 358] width 597 height 257
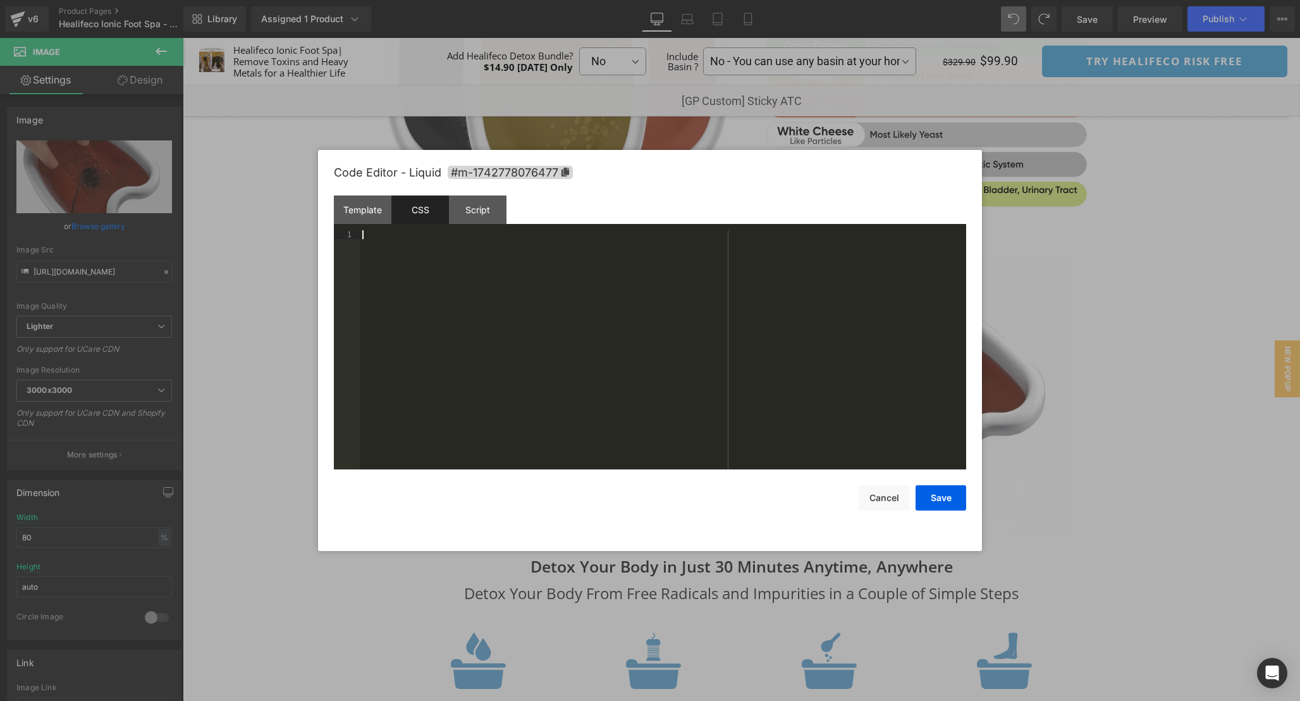
scroll to position [274, 0]
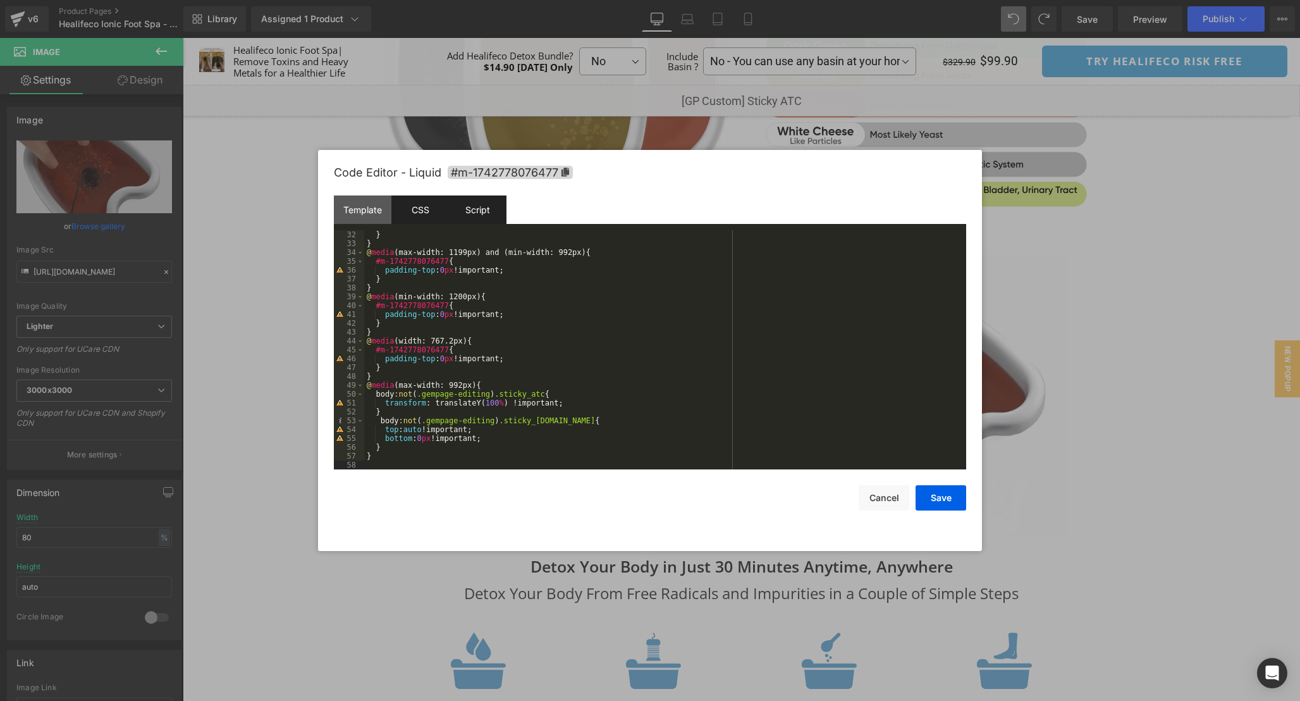
click at [474, 212] on div "Script" at bounding box center [478, 209] width 58 height 28
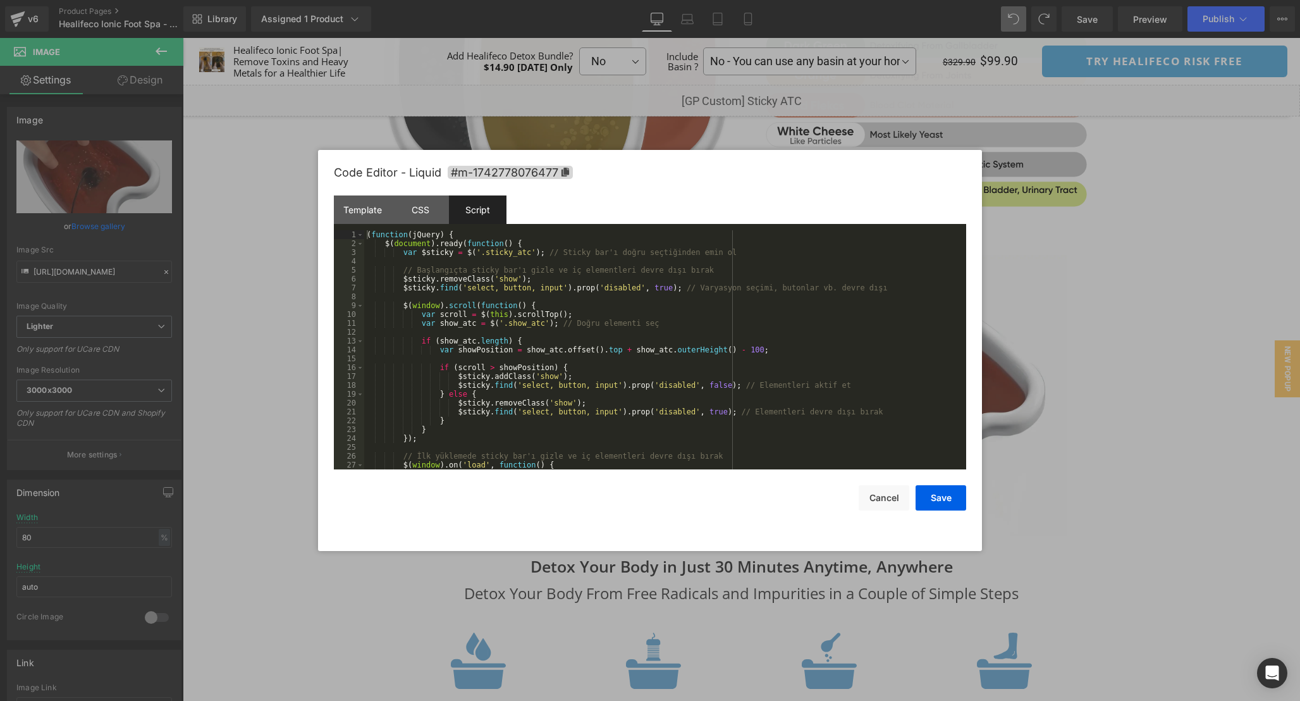
click at [747, 362] on div "( function ( jQuery ) { $ ( document ) . ready ( function ( ) { var $sticky = $…" at bounding box center [662, 358] width 597 height 257
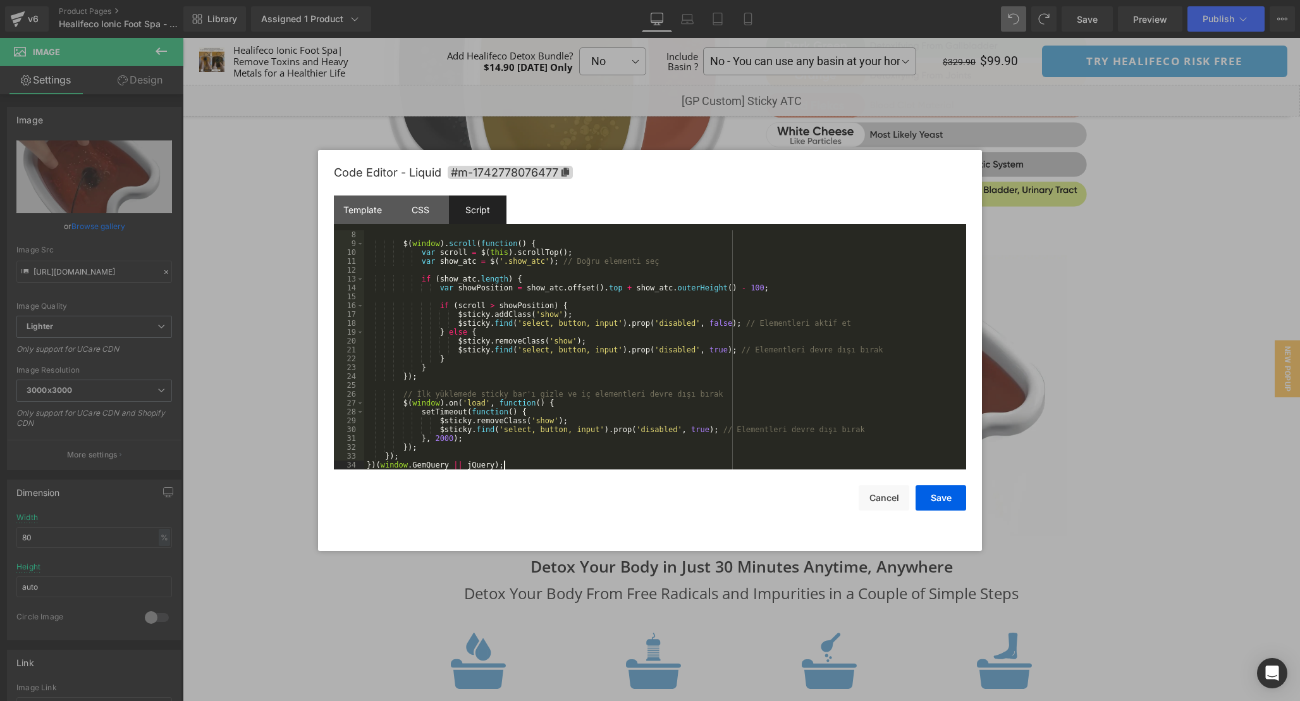
scroll to position [62, 0]
click at [942, 497] on button "Save" at bounding box center [940, 497] width 51 height 25
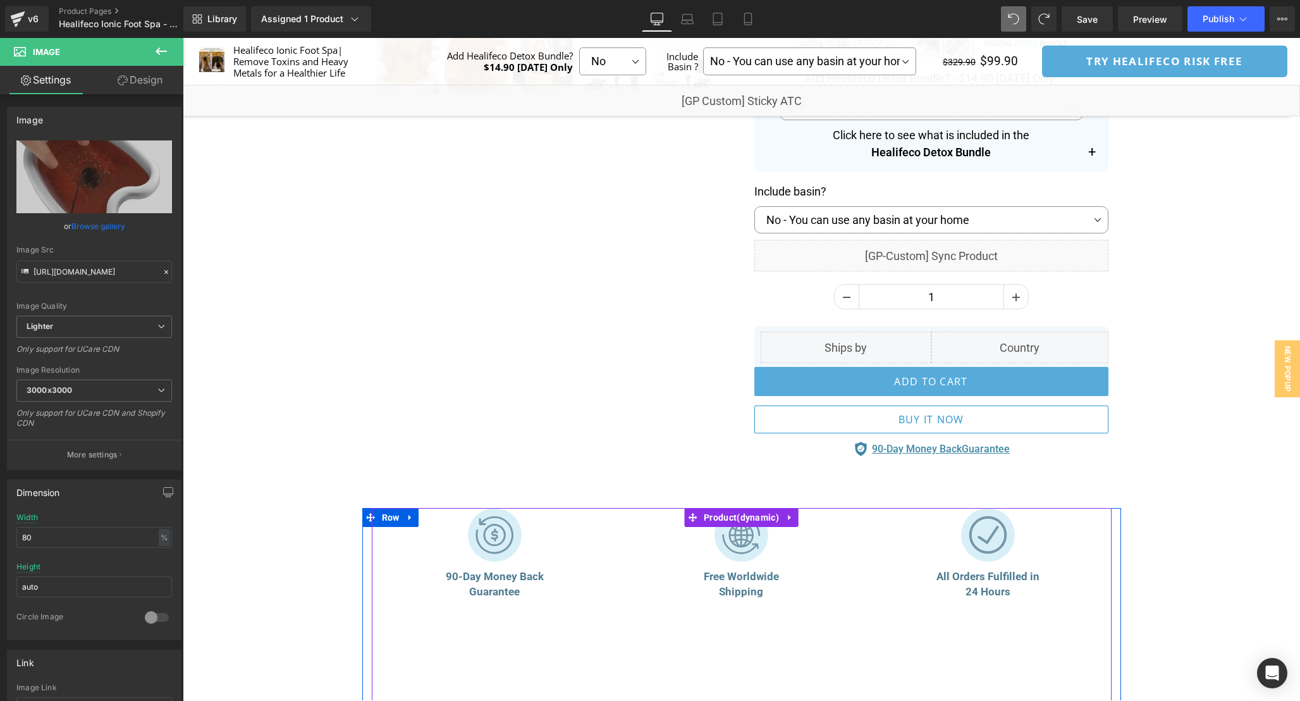
scroll to position [0, 0]
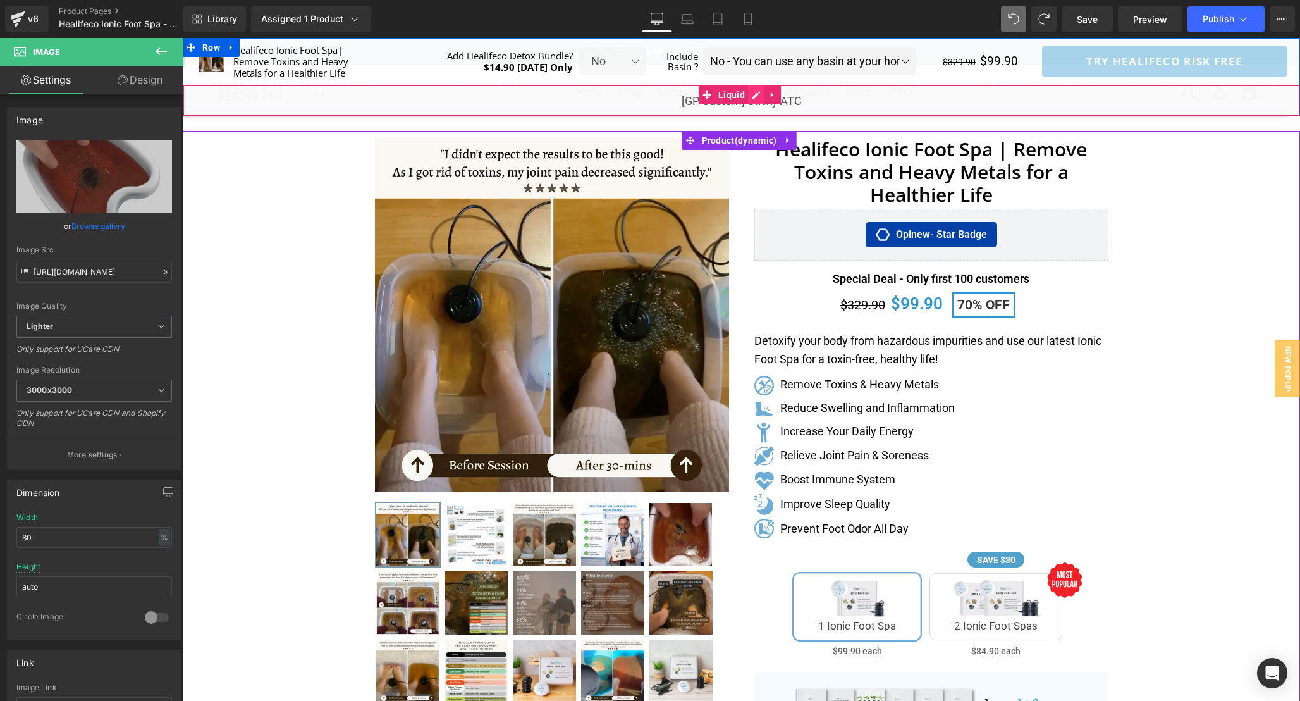
click at [754, 92] on div "Liquid" at bounding box center [741, 101] width 1117 height 32
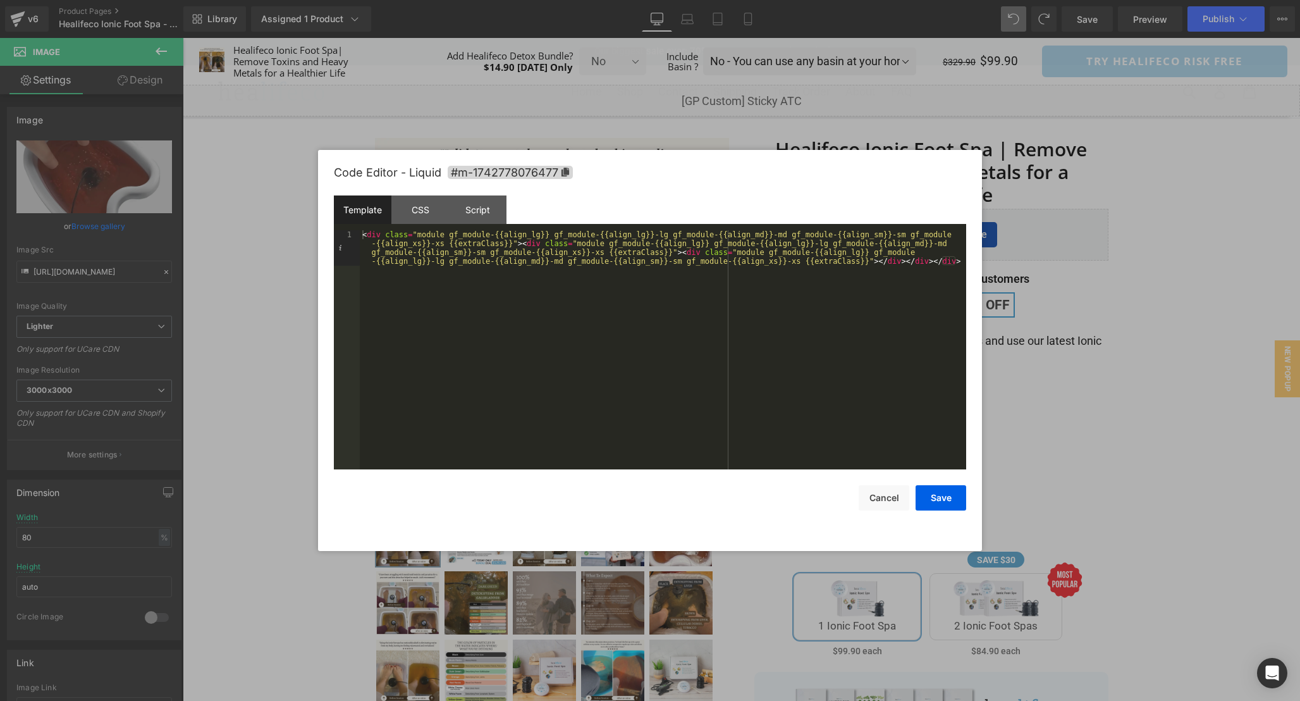
click at [588, 299] on div "< div class = "module gf_module-{{align_lg}} gf_module-{{align_lg}}-lg gf_modul…" at bounding box center [663, 385] width 606 height 310
click at [431, 214] on div "CSS" at bounding box center [420, 209] width 58 height 28
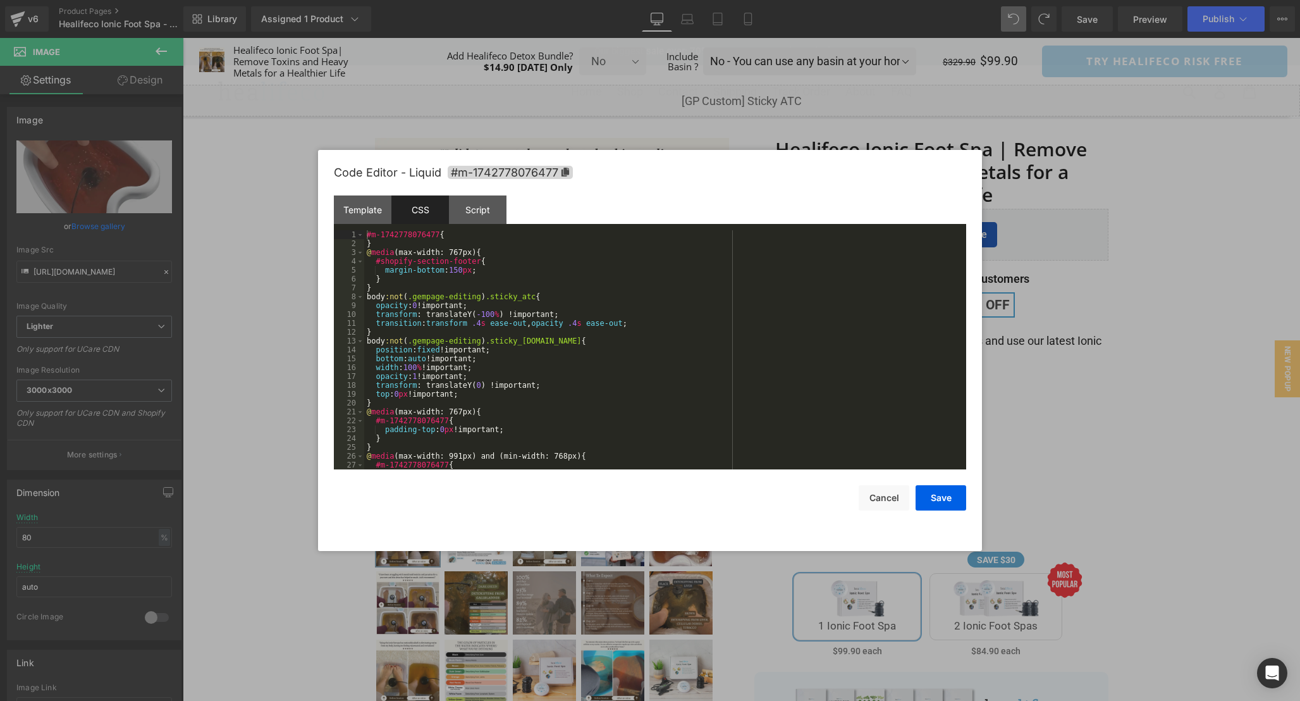
click at [677, 386] on div "#m-1742778076477 { } @ media (max-width: 767px) { #shopify-section-footer { mar…" at bounding box center [662, 358] width 597 height 257
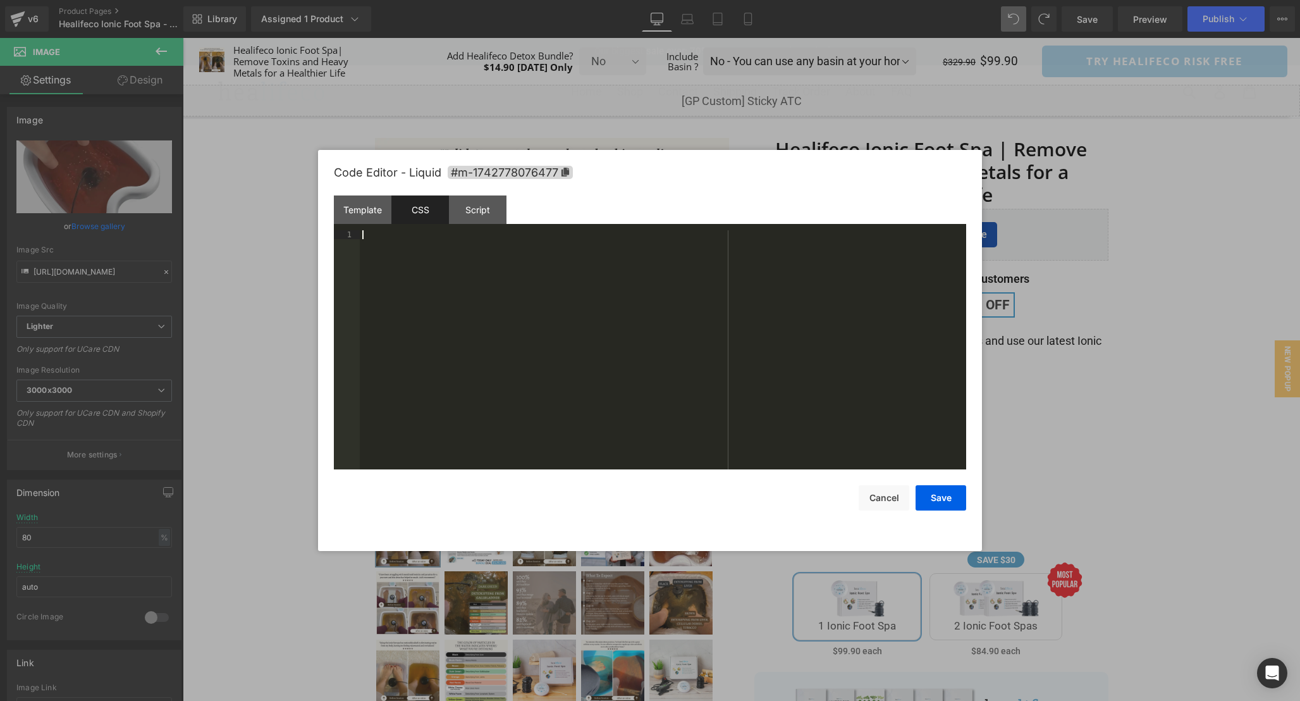
scroll to position [274, 0]
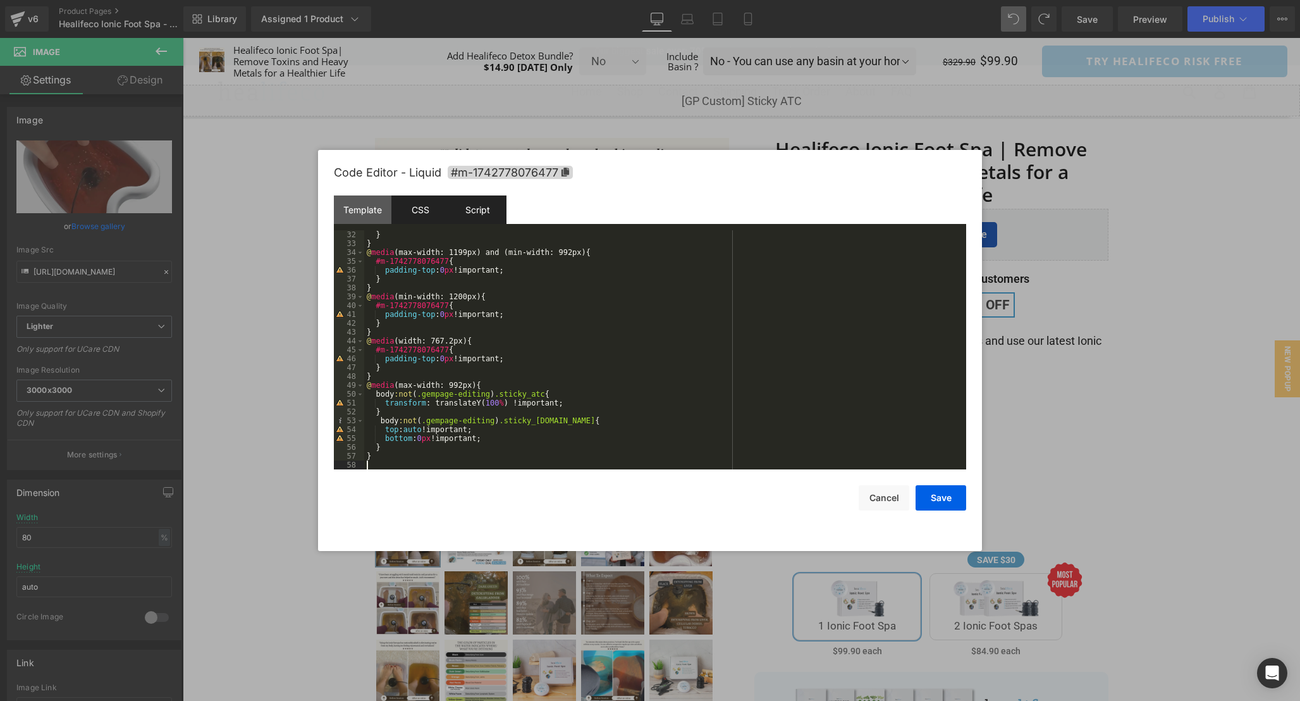
click at [489, 216] on div "Script" at bounding box center [478, 209] width 58 height 28
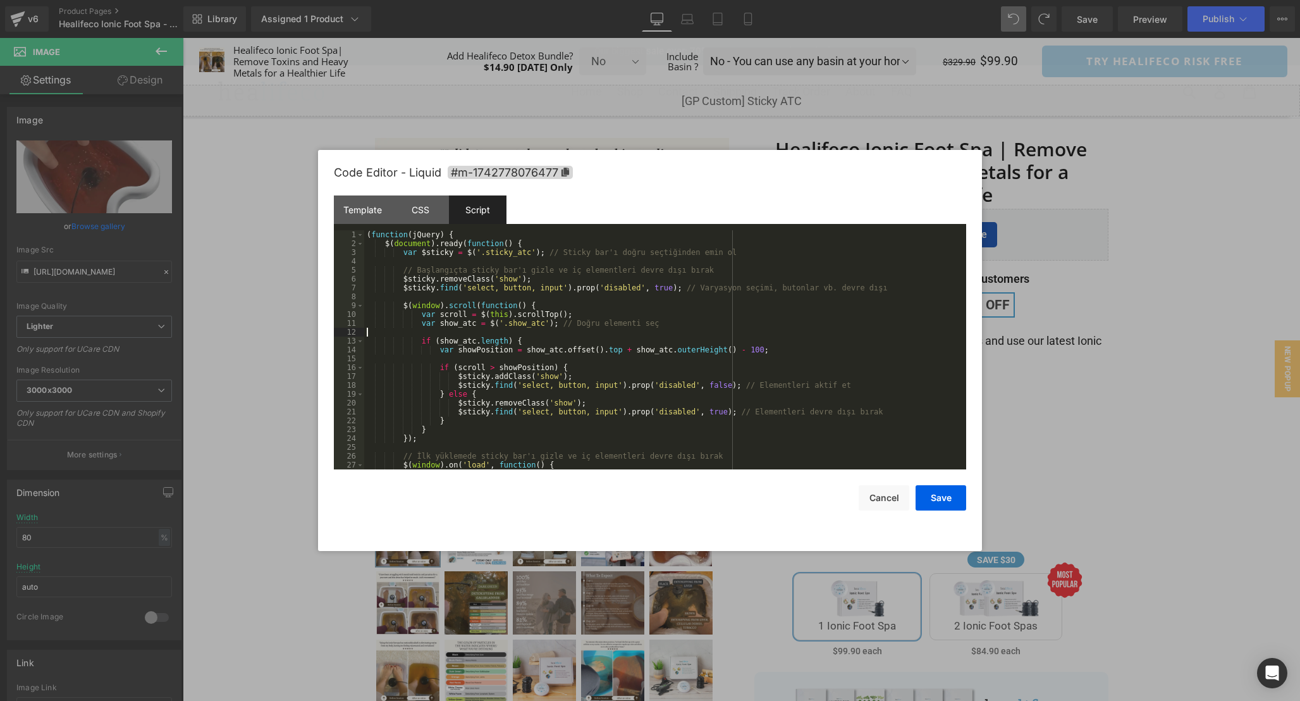
click at [730, 334] on div "( function ( jQuery ) { $ ( document ) . ready ( function ( ) { var $sticky = $…" at bounding box center [662, 358] width 597 height 257
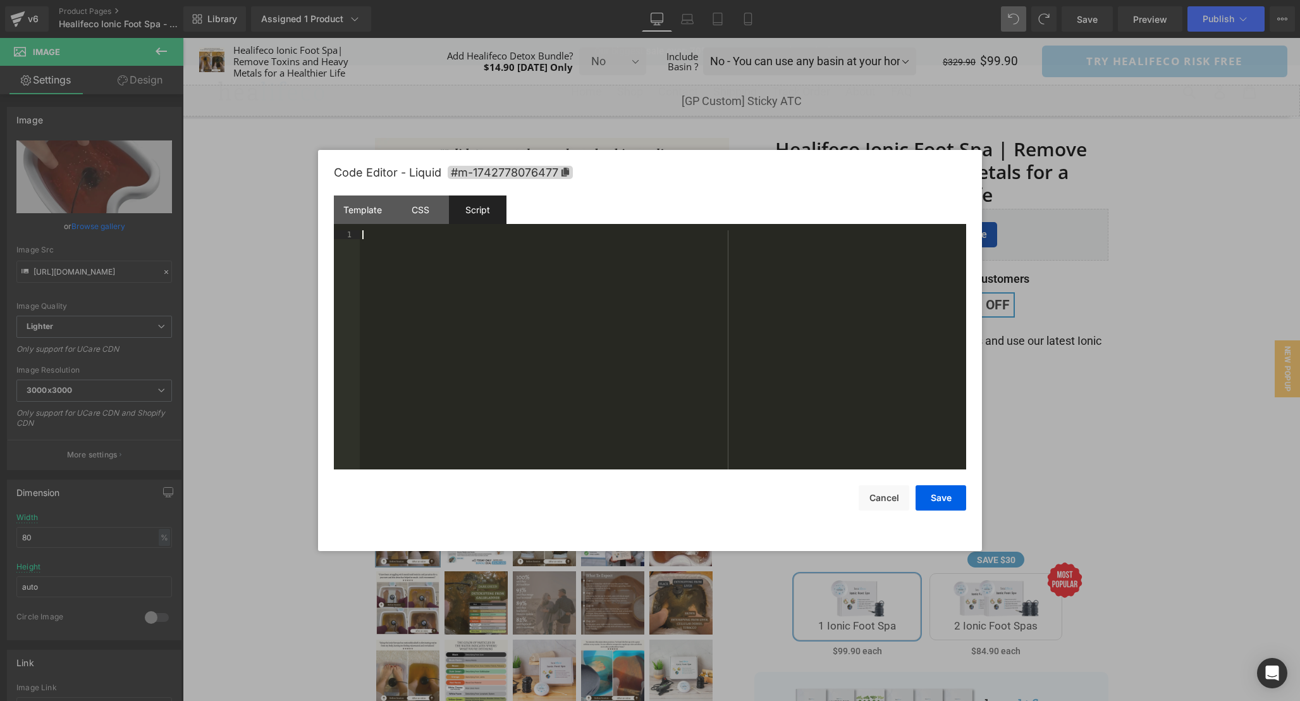
scroll to position [62, 0]
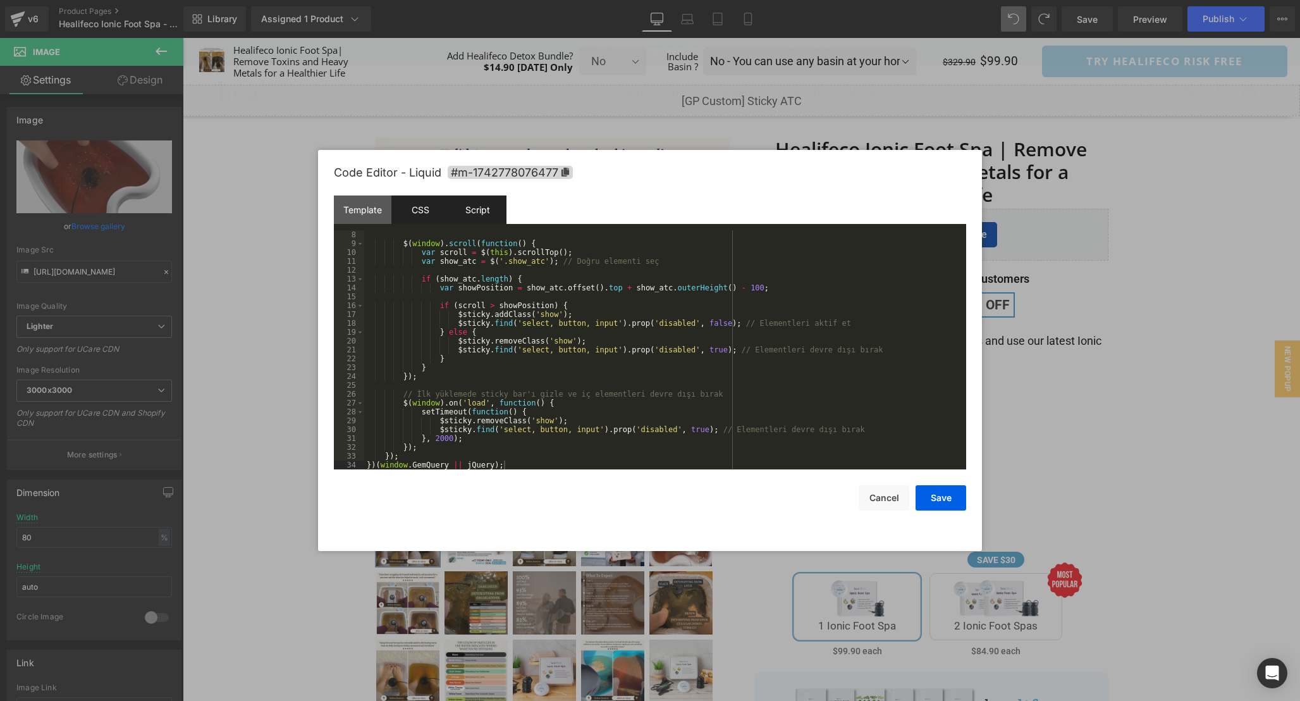
click at [426, 216] on div "CSS" at bounding box center [420, 209] width 58 height 28
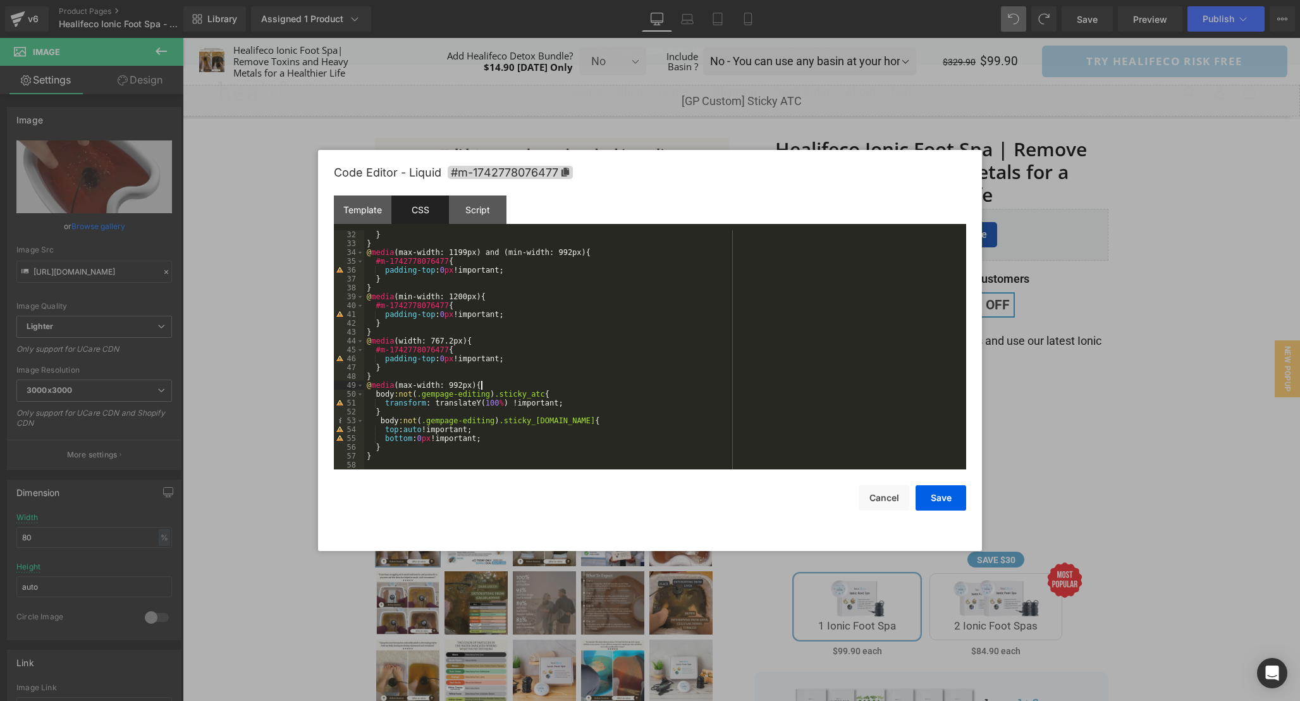
click at [697, 382] on div "} } @ media (max-width: 1199px) and (min-width: 992px) { #m-1742778076477 { pad…" at bounding box center [662, 358] width 597 height 257
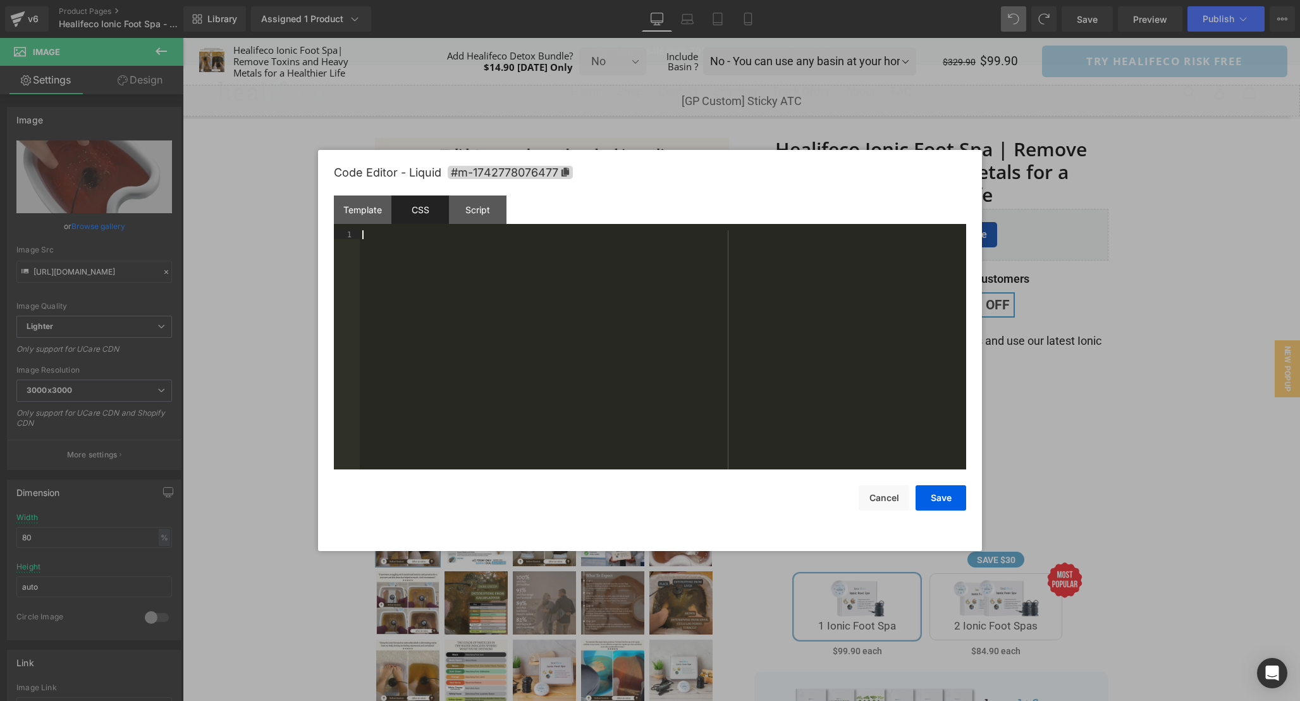
scroll to position [274, 0]
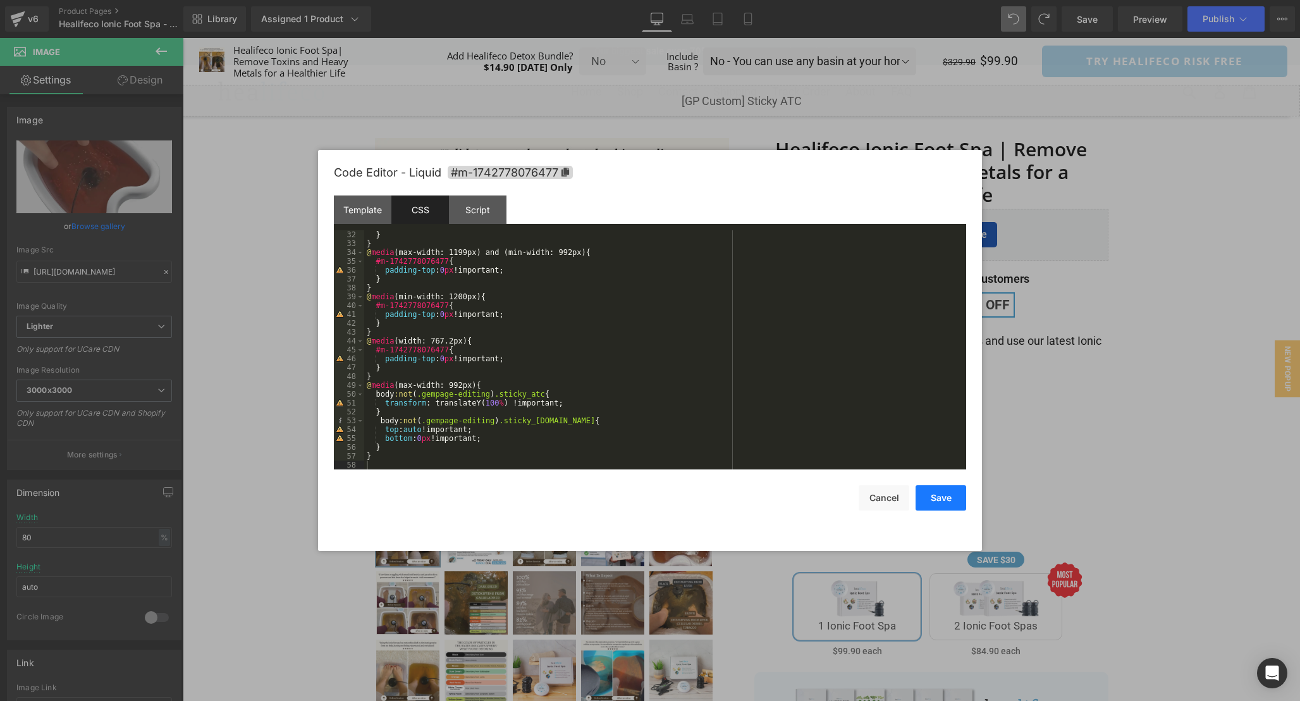
click at [933, 500] on button "Save" at bounding box center [940, 497] width 51 height 25
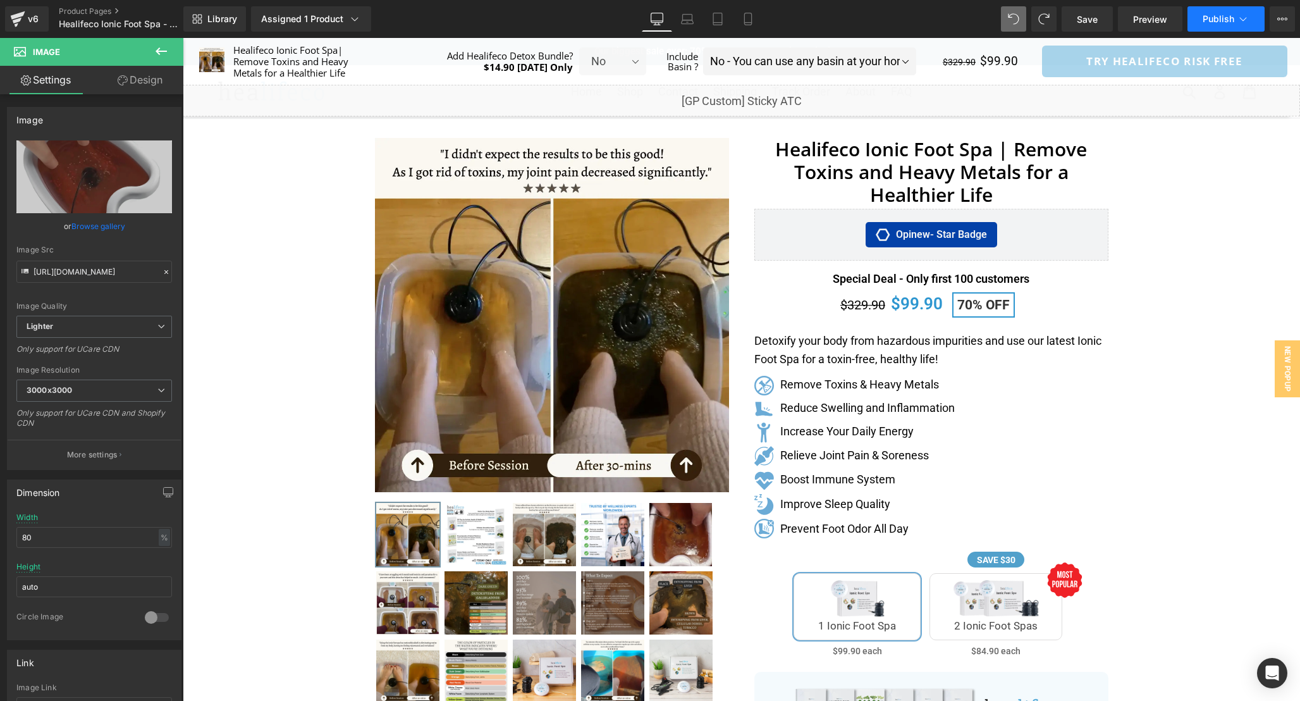
click at [1223, 15] on span "Publish" at bounding box center [1219, 19] width 32 height 10
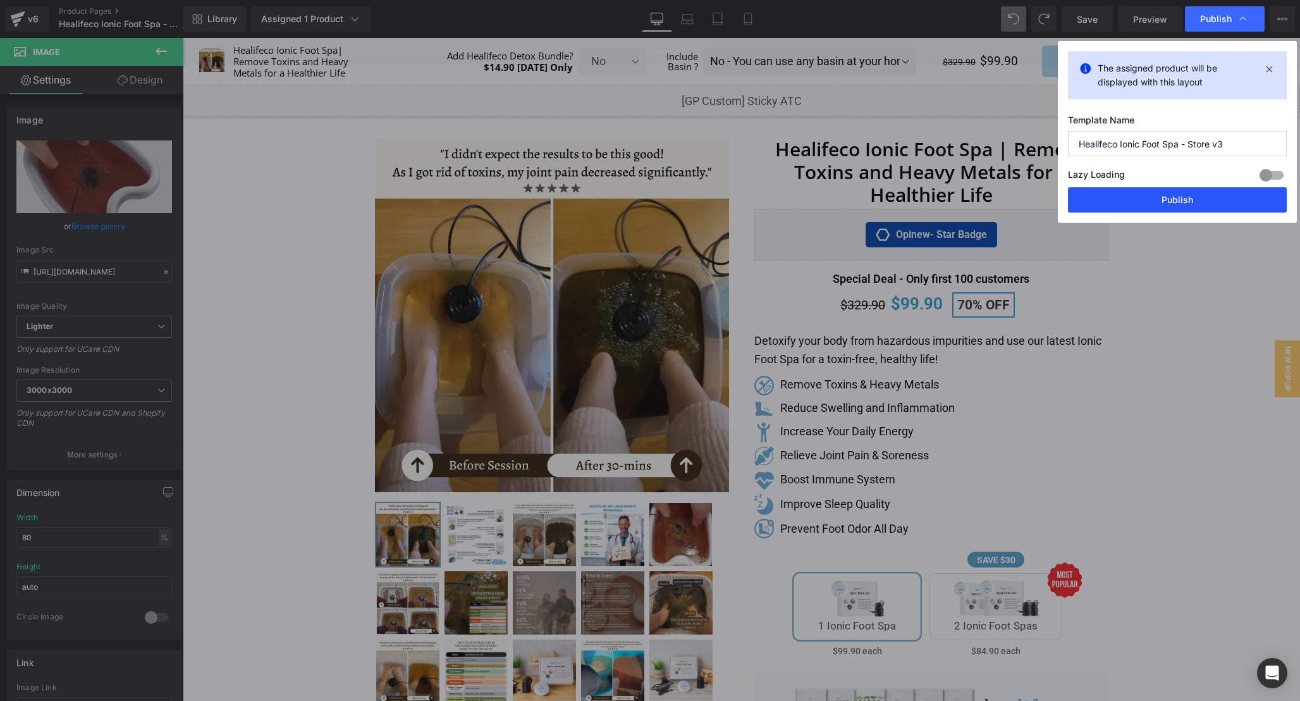
click at [1173, 194] on button "Publish" at bounding box center [1177, 199] width 219 height 25
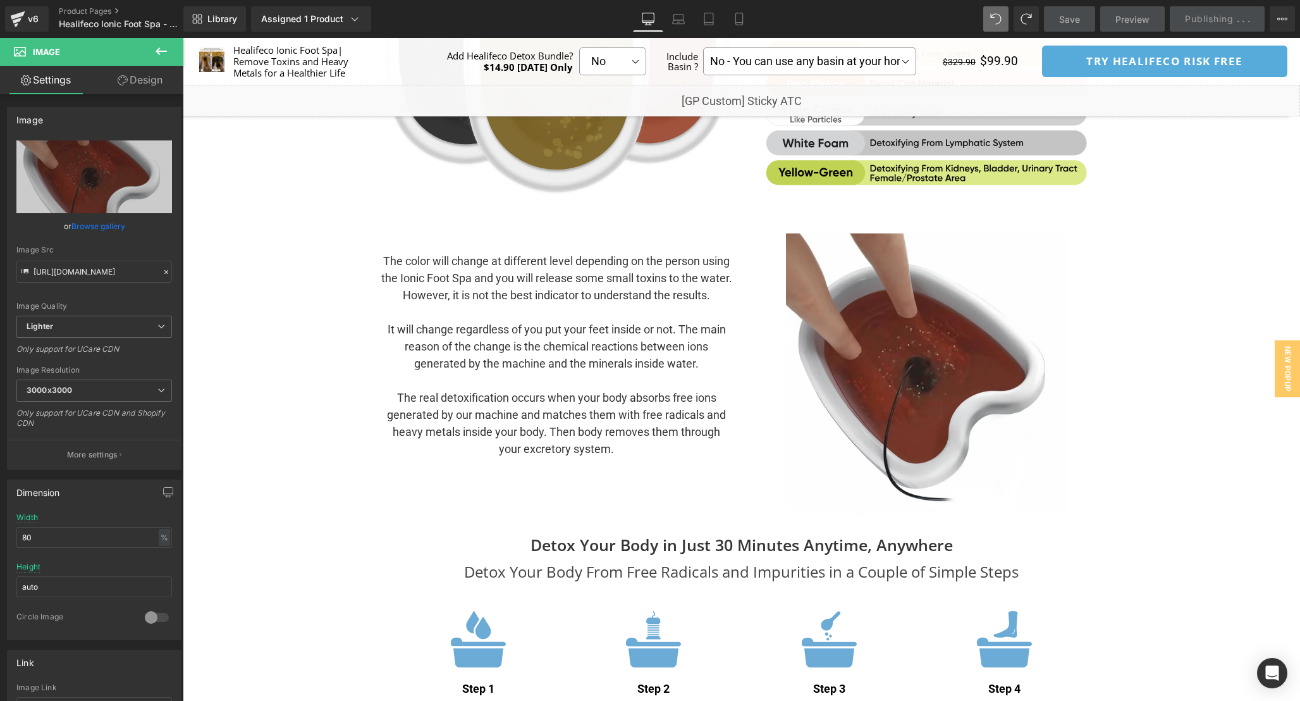
scroll to position [3490, 0]
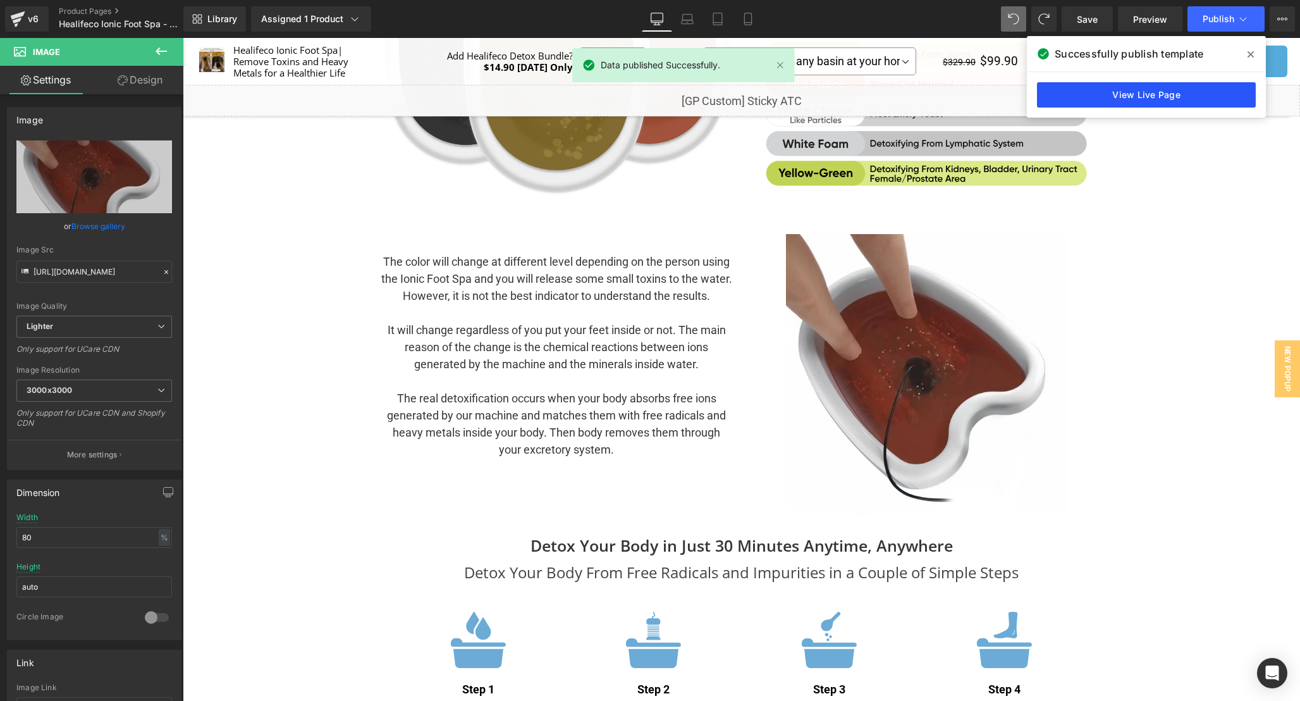
click at [1123, 101] on link "View Live Page" at bounding box center [1146, 94] width 219 height 25
